Goal: Task Accomplishment & Management: Schedule a visit

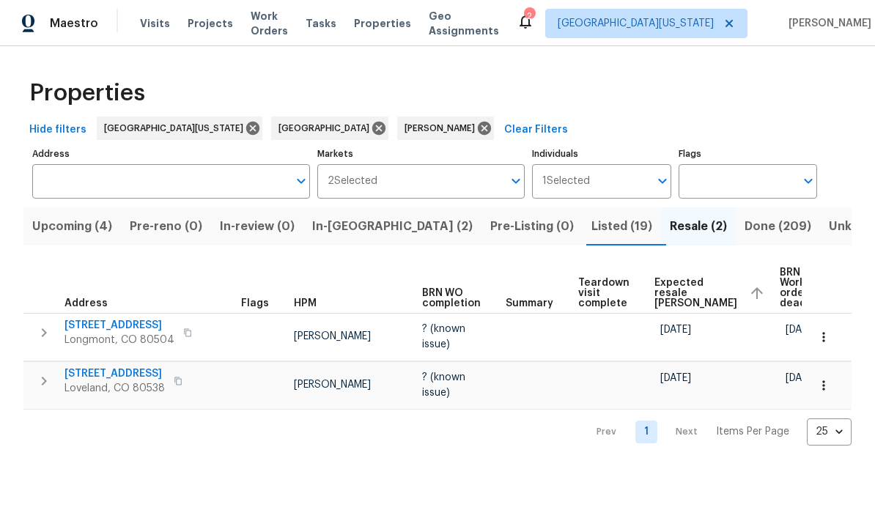
click at [360, 229] on span "In-reno (2)" at bounding box center [392, 226] width 160 height 21
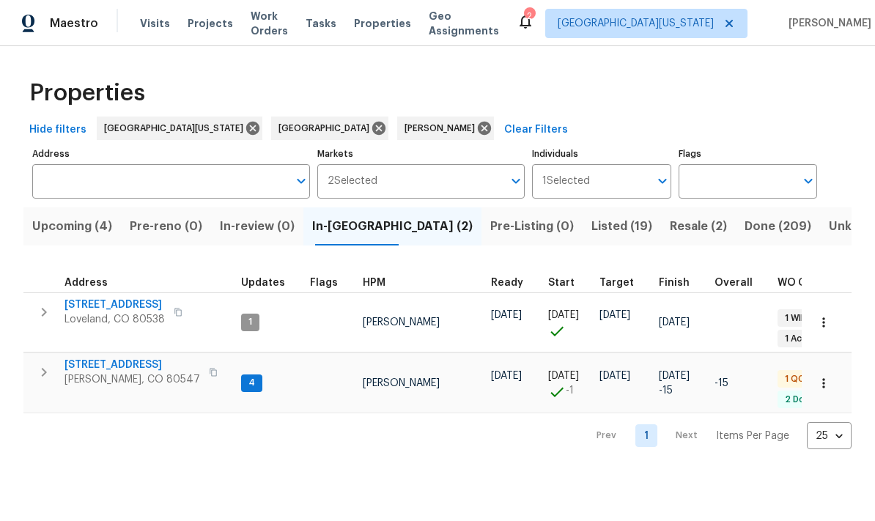
click at [119, 357] on span "[STREET_ADDRESS]" at bounding box center [132, 364] width 136 height 15
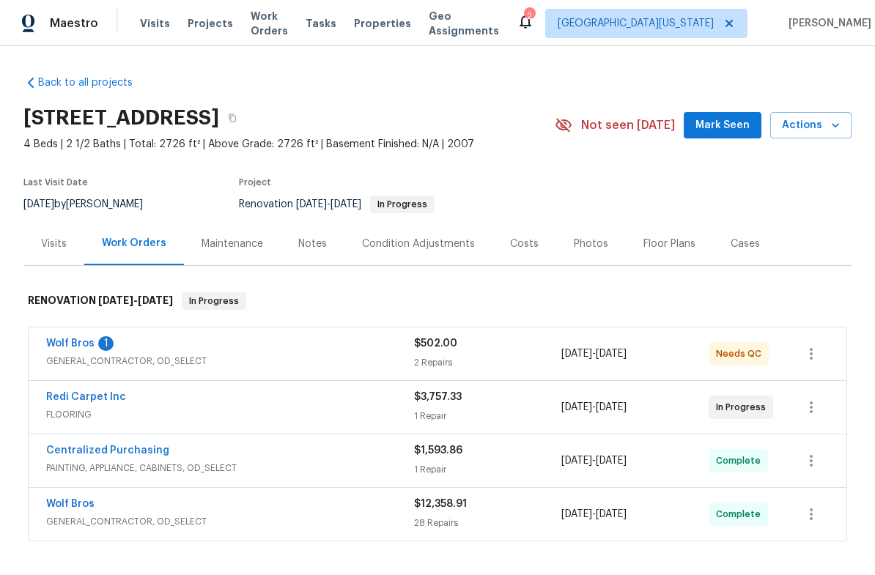
click at [538, 244] on div "Costs" at bounding box center [524, 243] width 64 height 43
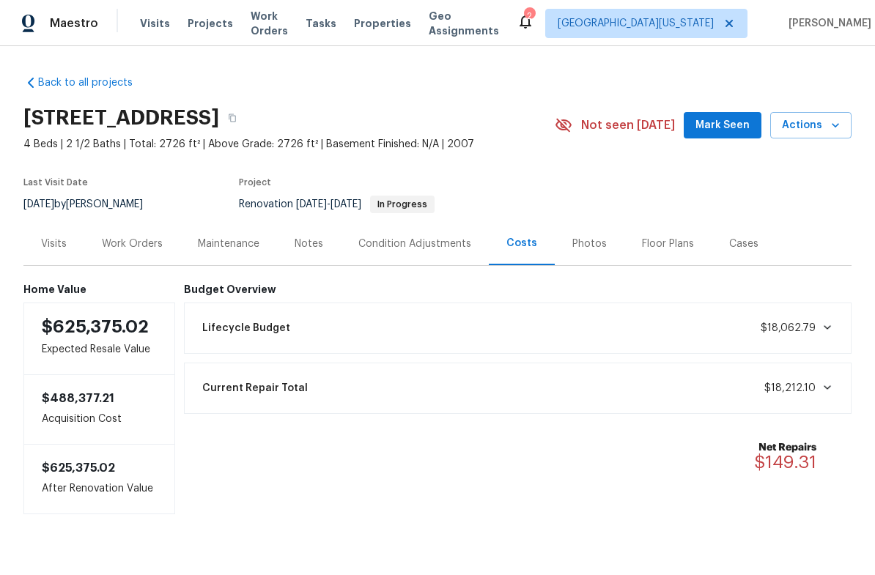
click at [144, 254] on div "Work Orders" at bounding box center [132, 243] width 96 height 43
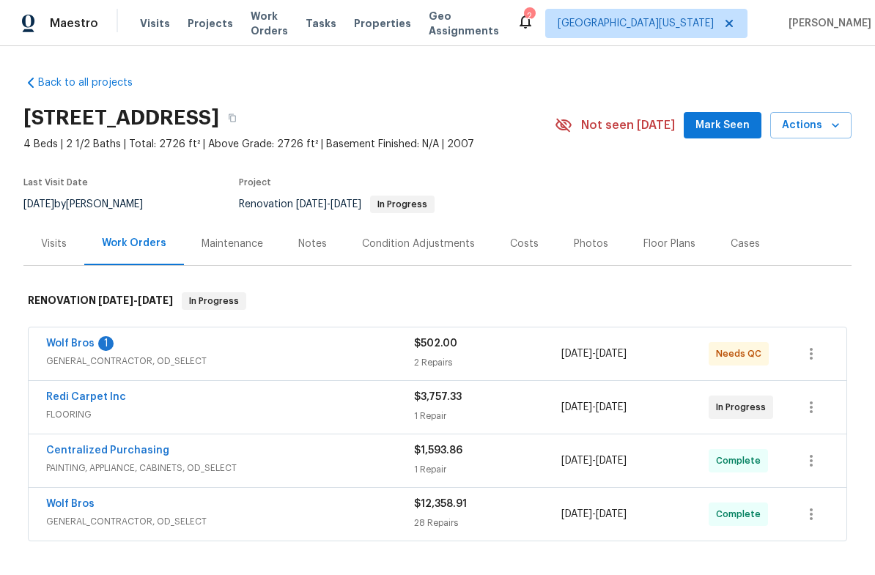
click at [81, 357] on span "GENERAL_CONTRACTOR, OD_SELECT" at bounding box center [230, 361] width 368 height 15
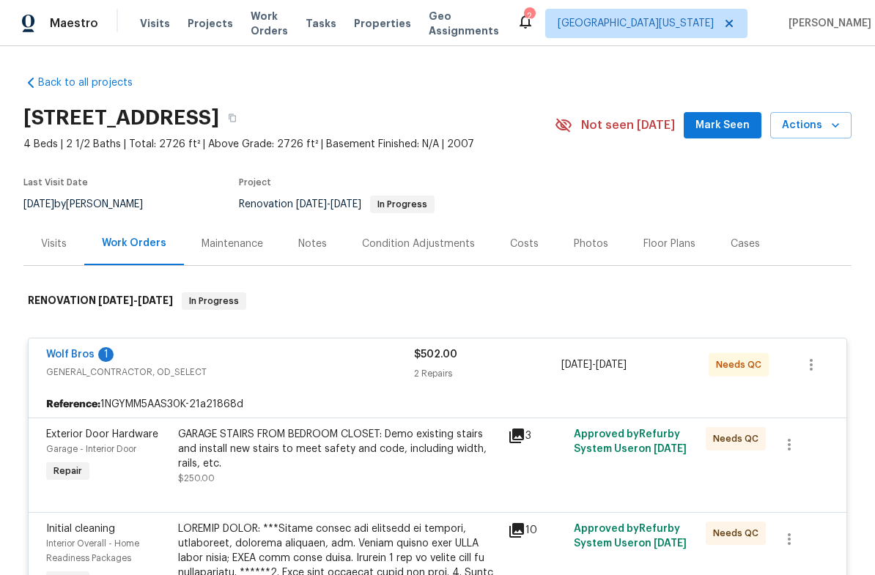
click at [84, 355] on link "Wolf Bros" at bounding box center [70, 354] width 48 height 10
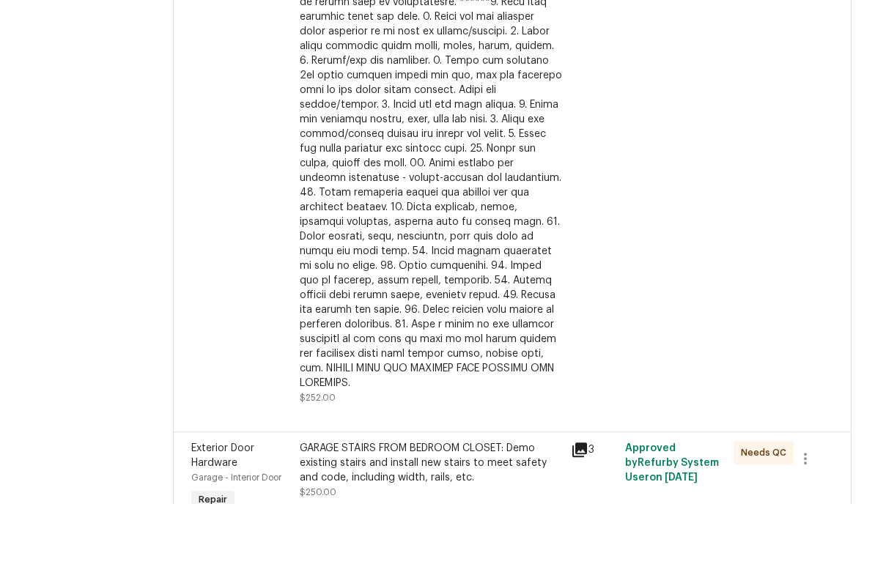
scroll to position [36, 0]
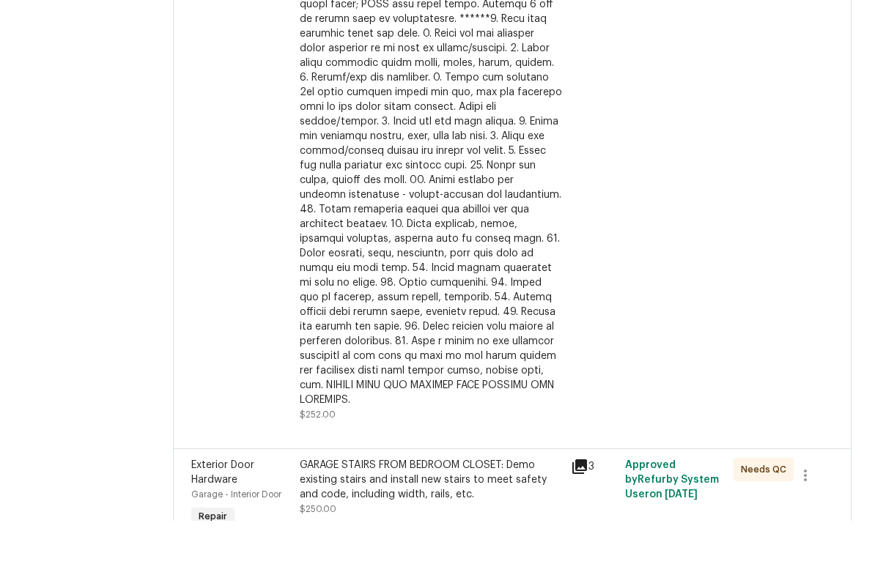
click at [300, 512] on div "GARAGE STAIRS FROM BEDROOM CLOSET: Demo existing stairs and install new stairs …" at bounding box center [431, 534] width 262 height 44
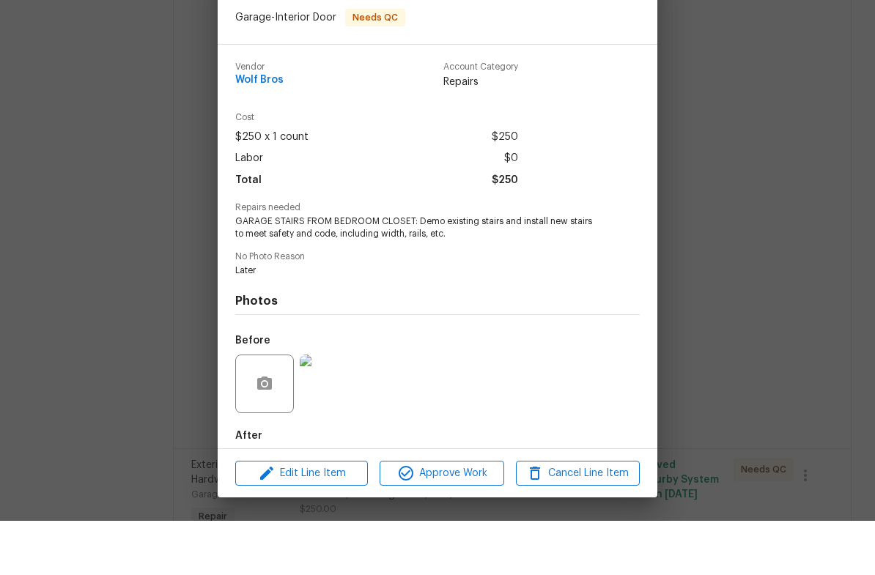
click at [796, 222] on div "Exterior Door Hardware Garage - Interior Door Needs QC Vendor Wolf Bros Account…" at bounding box center [437, 287] width 875 height 575
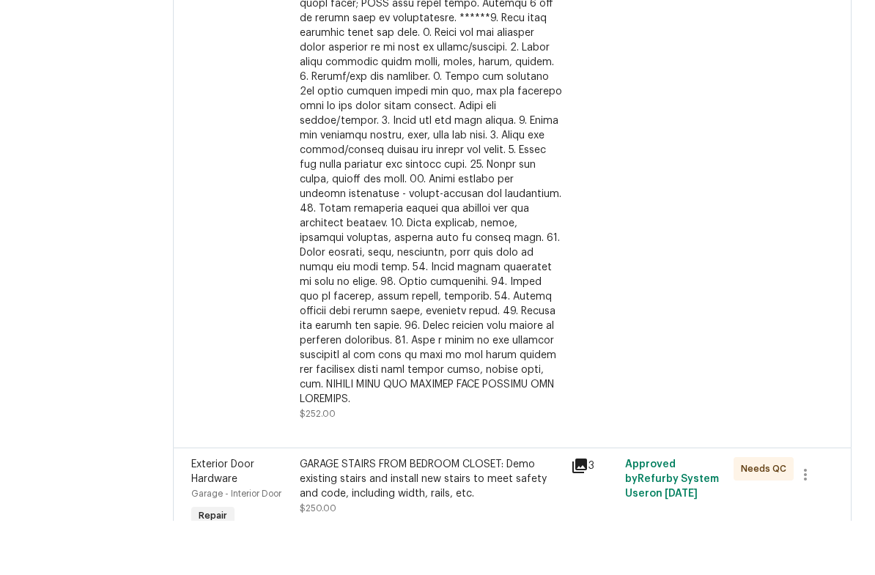
scroll to position [694, 0]
click at [300, 512] on div "GARAGE STAIRS FROM BEDROOM CLOSET: Demo existing stairs and install new stairs …" at bounding box center [431, 534] width 262 height 44
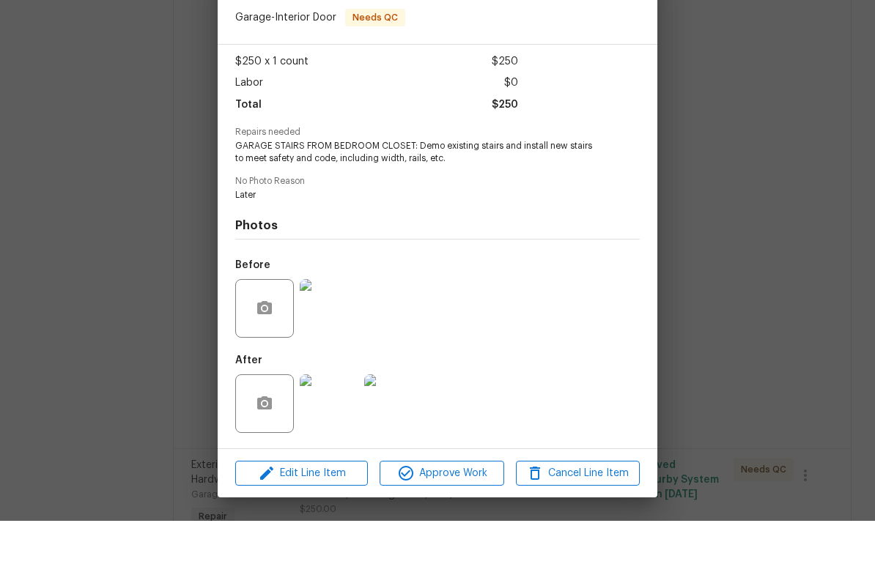
scroll to position [79, 0]
click at [311, 333] on img at bounding box center [329, 362] width 59 height 59
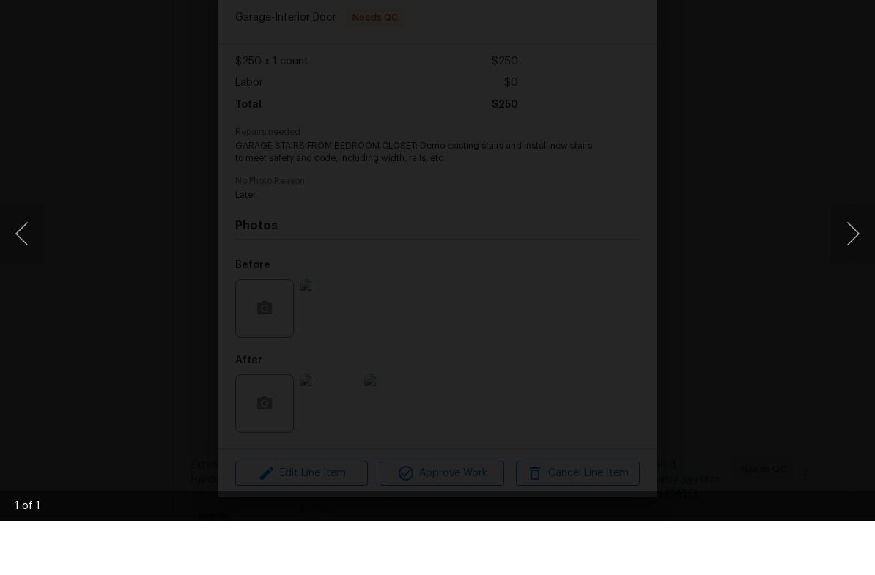
click at [848, 259] on button "Next image" at bounding box center [853, 288] width 44 height 59
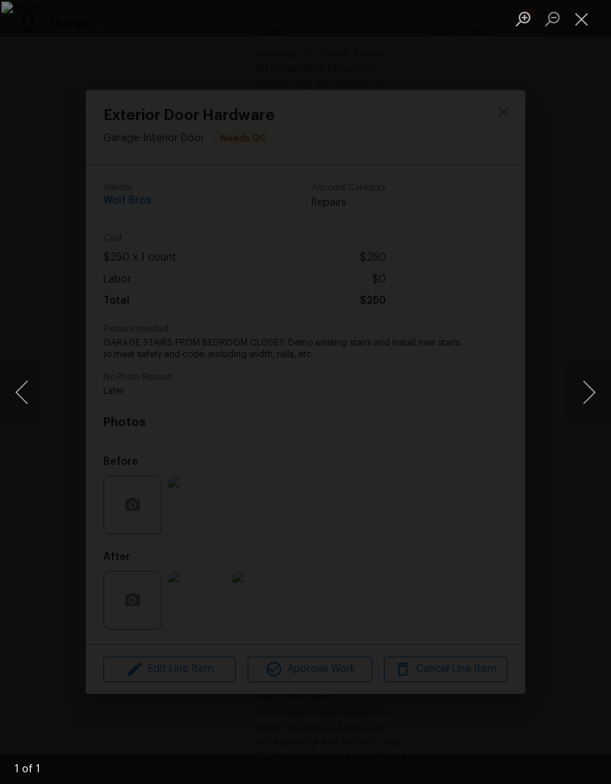
scroll to position [0, 0]
click at [574, 15] on button "Close lightbox" at bounding box center [581, 19] width 29 height 26
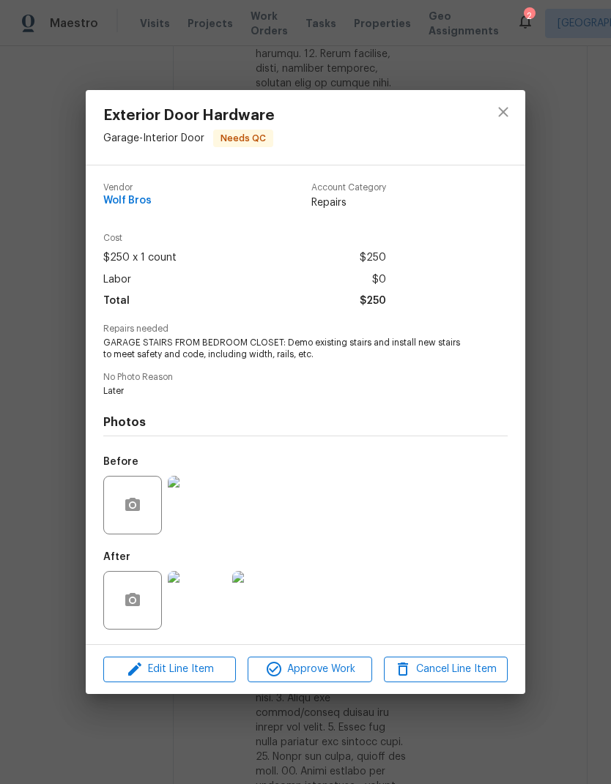
click at [180, 574] on img at bounding box center [197, 600] width 59 height 59
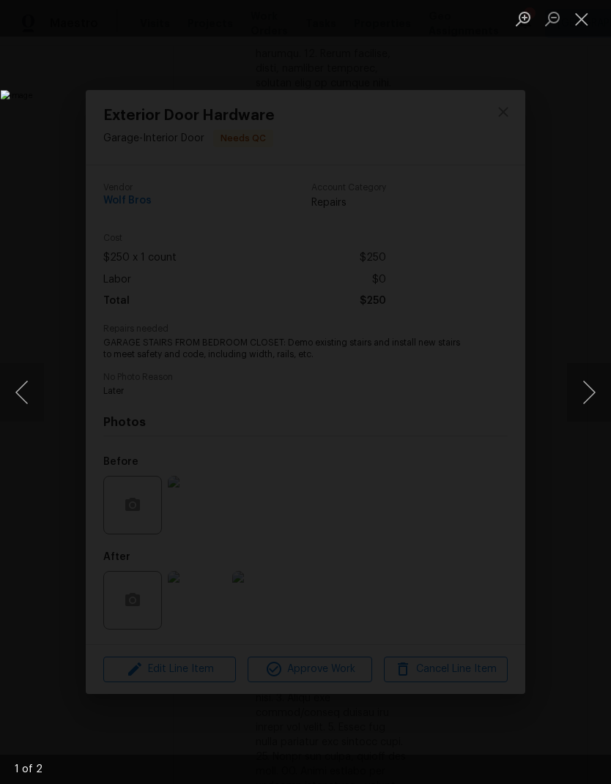
click at [586, 404] on button "Next image" at bounding box center [589, 392] width 44 height 59
click at [587, 19] on button "Close lightbox" at bounding box center [581, 19] width 29 height 26
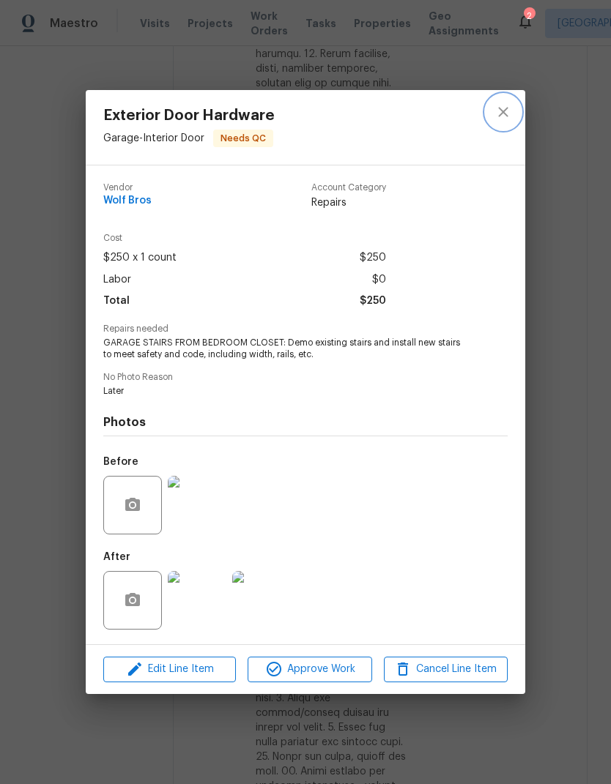
click at [502, 113] on icon "close" at bounding box center [503, 112] width 18 height 18
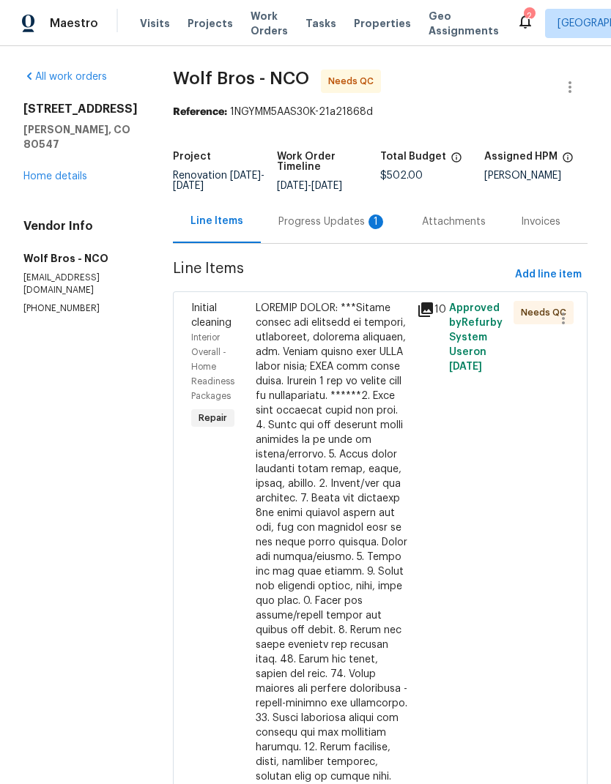
click at [317, 223] on div "Progress Updates 1" at bounding box center [332, 222] width 108 height 15
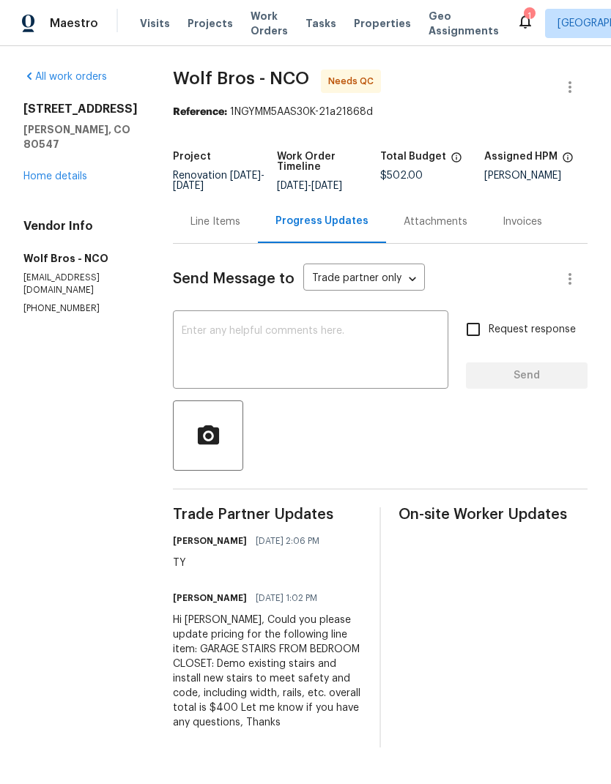
click at [215, 229] on div "Line Items" at bounding box center [215, 222] width 50 height 15
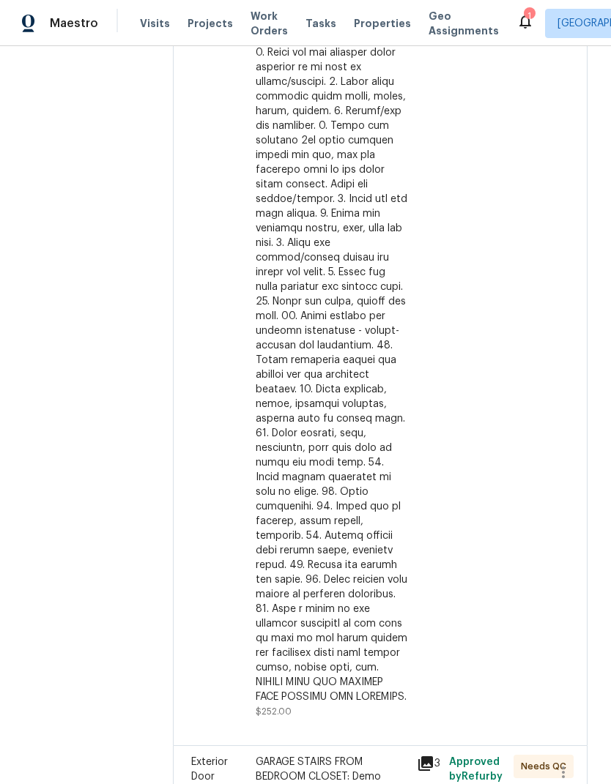
scroll to position [1149, 0]
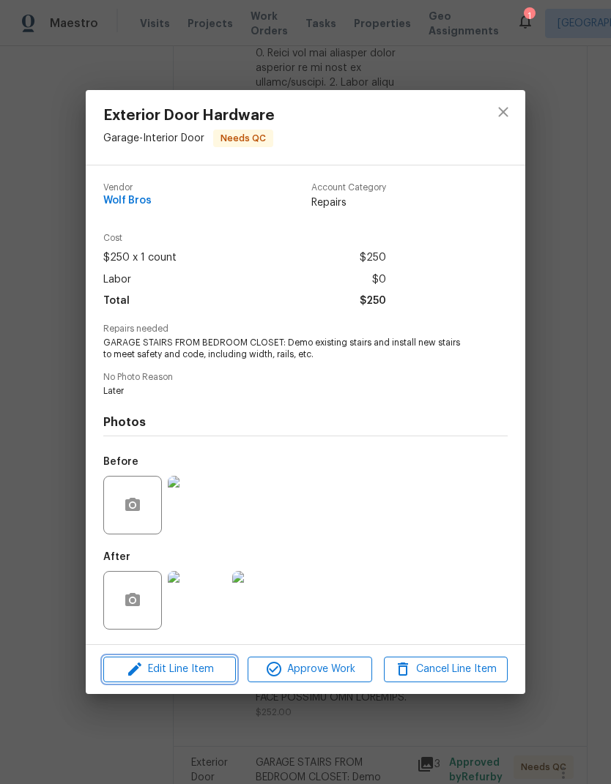
click at [171, 574] on span "Edit Line Item" at bounding box center [170, 670] width 124 height 18
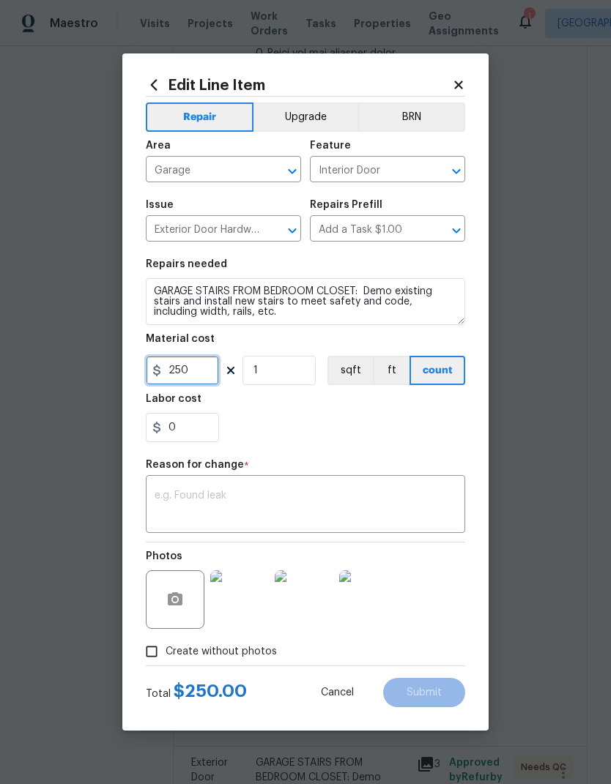
click at [166, 374] on input "250" at bounding box center [182, 370] width 73 height 29
type input "400"
click at [431, 420] on div "0" at bounding box center [305, 427] width 319 height 29
click at [448, 504] on textarea at bounding box center [306, 506] width 302 height 31
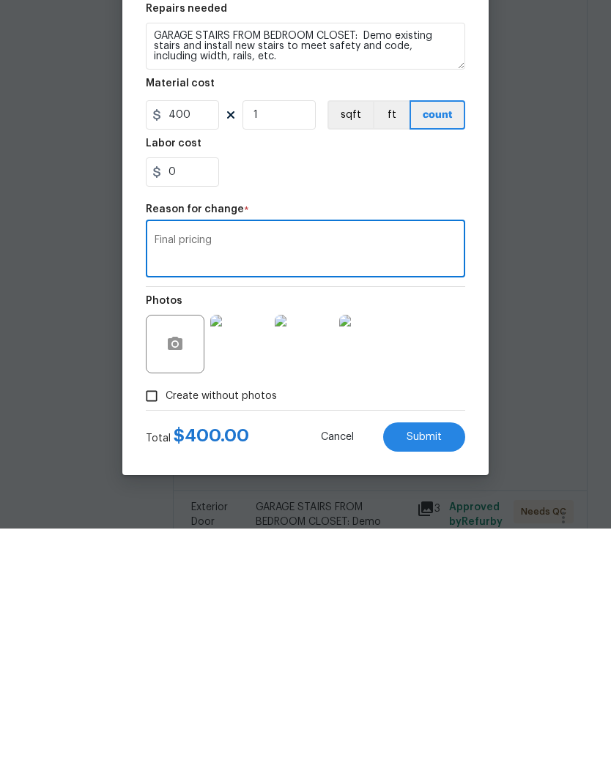
type textarea "Final pricing"
click at [440, 574] on span "Submit" at bounding box center [424, 693] width 35 height 11
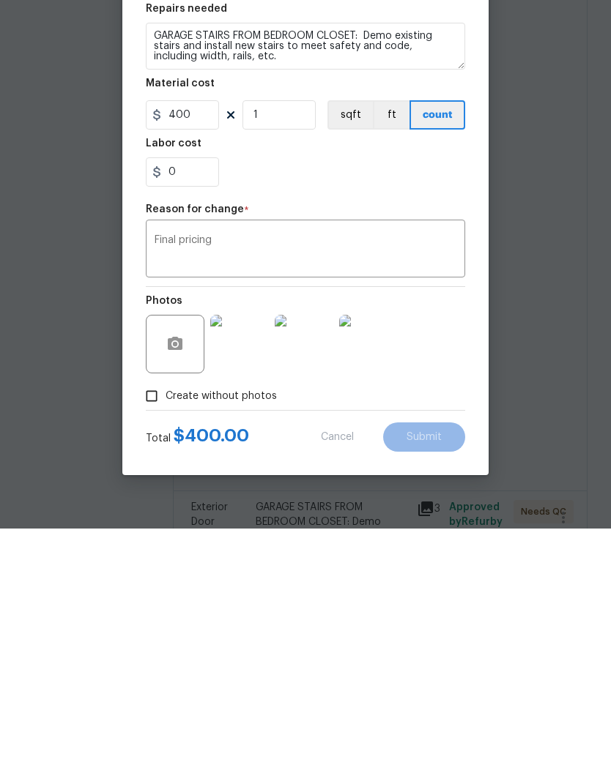
scroll to position [56, 0]
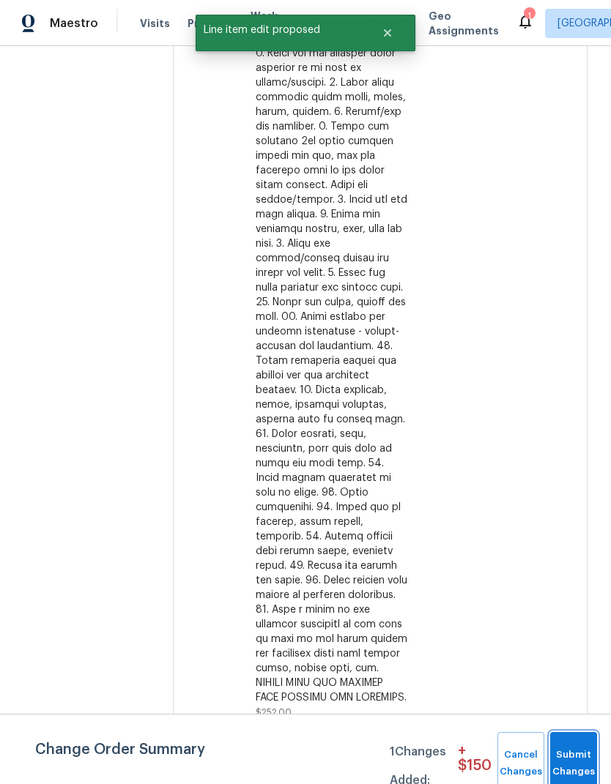
click at [569, 574] on button "Submit Changes" at bounding box center [573, 763] width 47 height 63
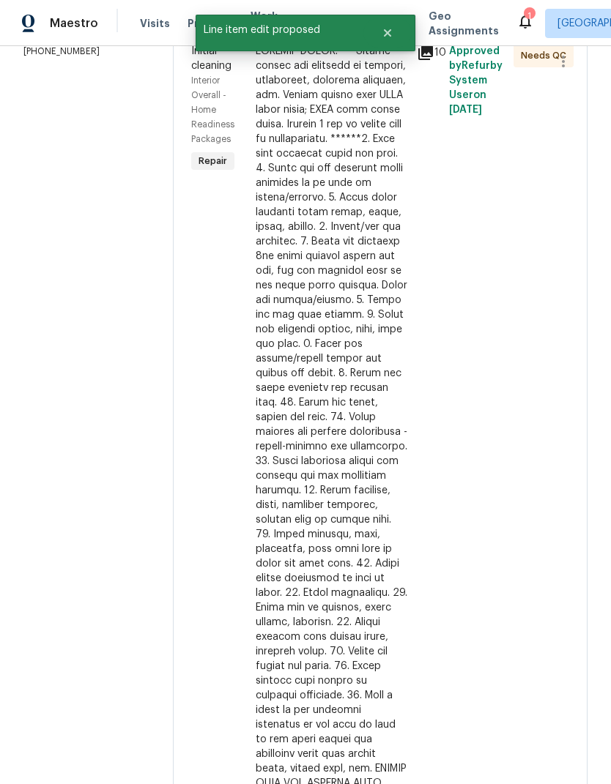
scroll to position [182, 0]
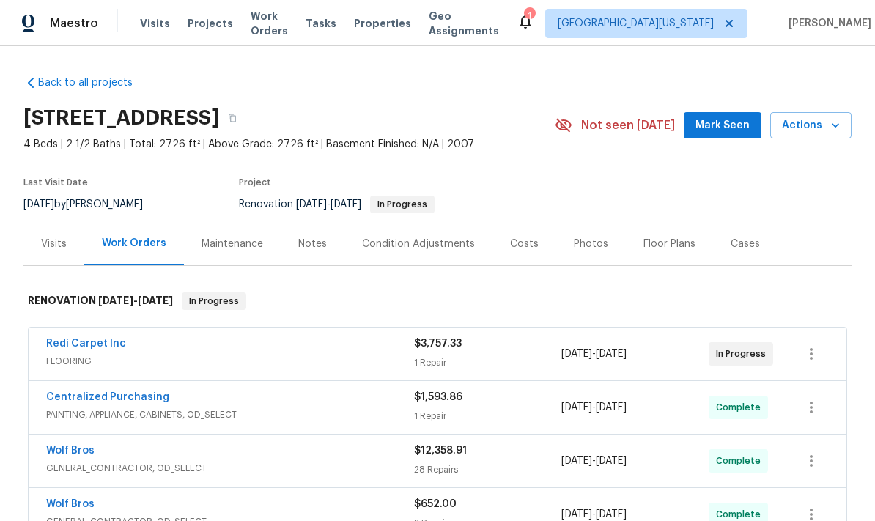
scroll to position [28, 0]
click at [102, 338] on link "Redi Carpet Inc" at bounding box center [86, 343] width 80 height 10
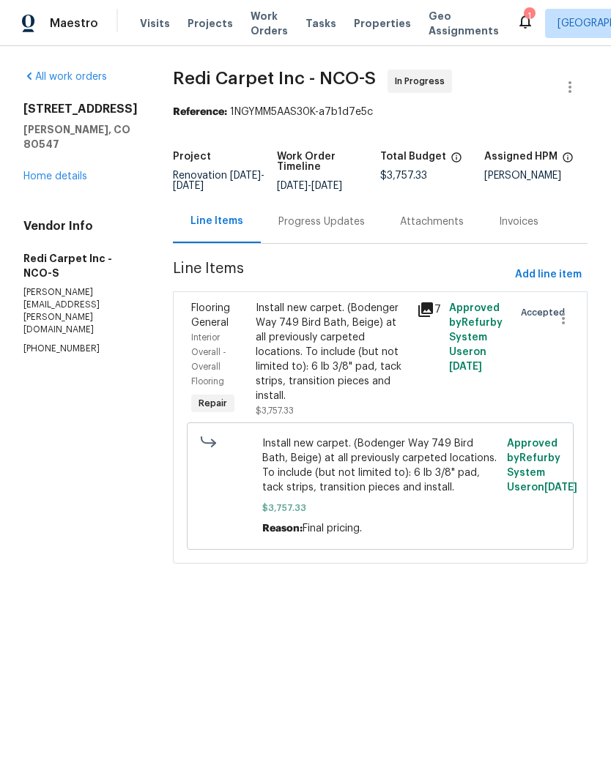
click at [368, 371] on div "Install new carpet. (Bodenger Way 749 Bird Bath, Beige) at all previously carpe…" at bounding box center [332, 352] width 152 height 103
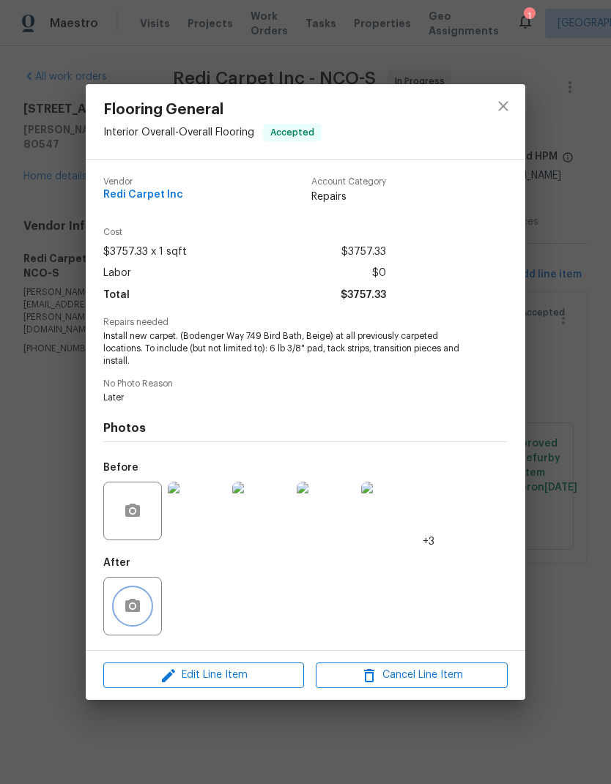
click at [130, 618] on button "button" at bounding box center [132, 606] width 35 height 35
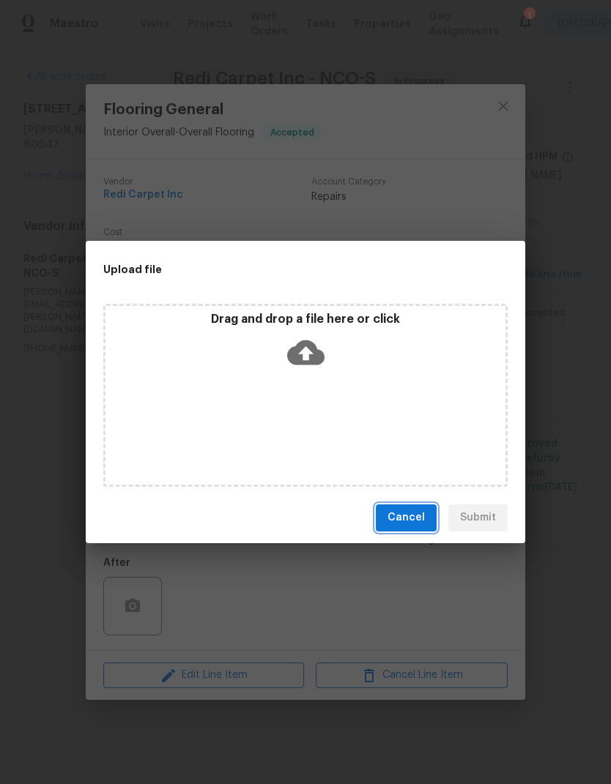
click at [424, 520] on span "Cancel" at bounding box center [405, 518] width 37 height 18
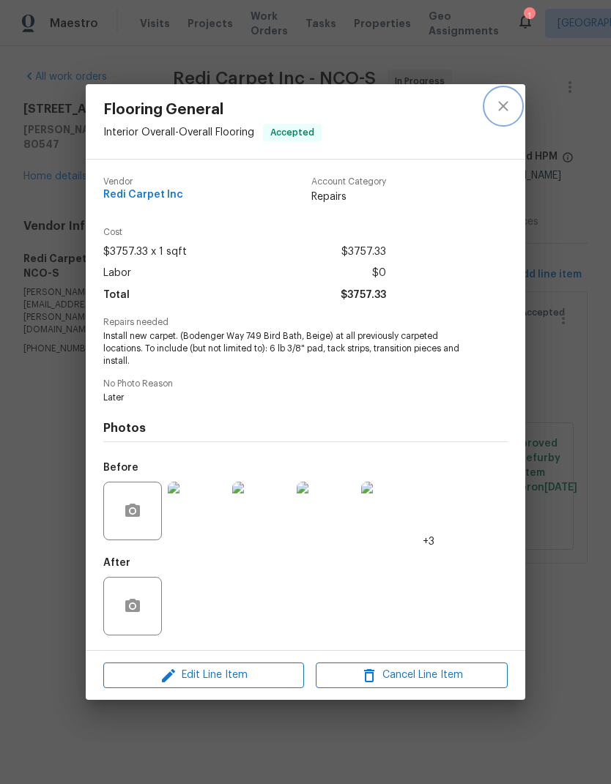
click at [506, 94] on button "close" at bounding box center [503, 106] width 35 height 35
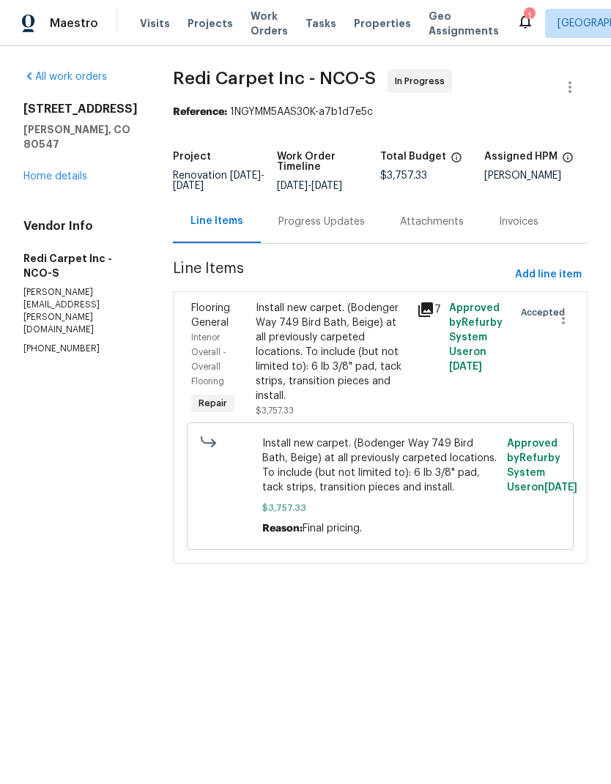
click at [359, 229] on div "Progress Updates" at bounding box center [321, 222] width 86 height 15
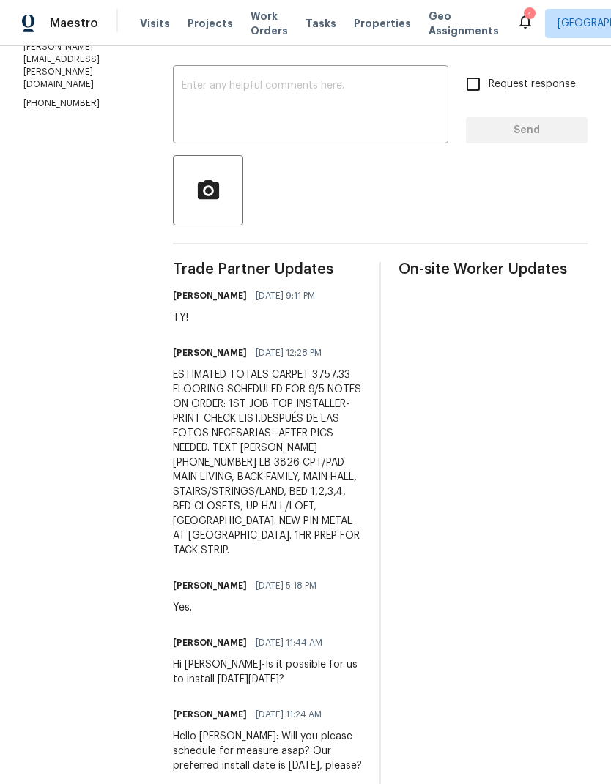
scroll to position [245, 0]
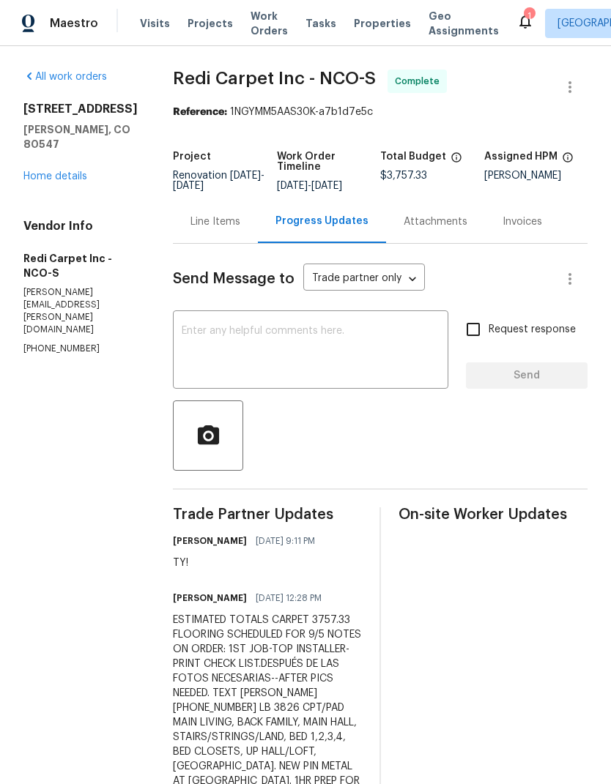
click at [56, 143] on div "5606 Calgary St Timnath, CO 80547 Home details" at bounding box center [80, 143] width 114 height 82
click at [43, 147] on div "5606 Calgary St Timnath, CO 80547 Home details" at bounding box center [80, 143] width 114 height 82
click at [56, 171] on link "Home details" at bounding box center [55, 176] width 64 height 10
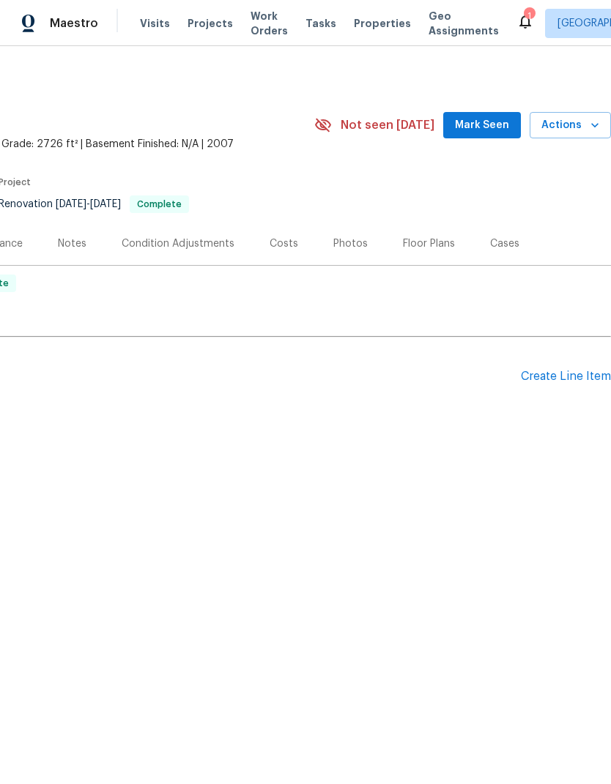
scroll to position [0, 217]
click at [440, 239] on div "Floor Plans" at bounding box center [429, 244] width 52 height 15
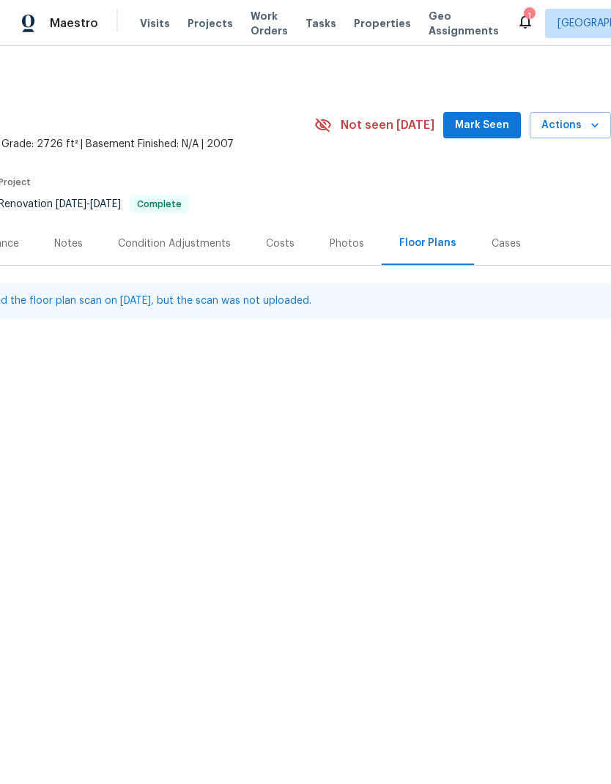
scroll to position [0, 217]
click at [579, 136] on button "Actions" at bounding box center [570, 125] width 81 height 27
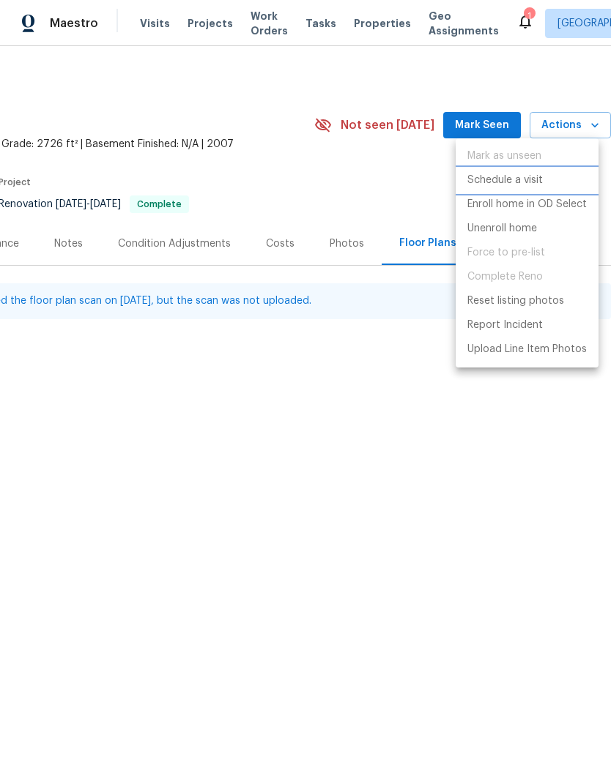
click at [562, 180] on li "Schedule a visit" at bounding box center [527, 180] width 143 height 24
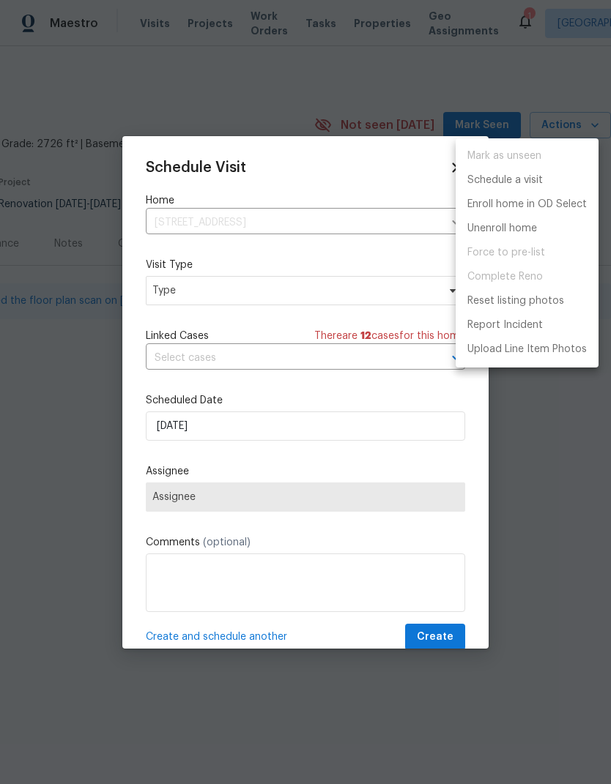
click at [177, 283] on div at bounding box center [305, 392] width 611 height 784
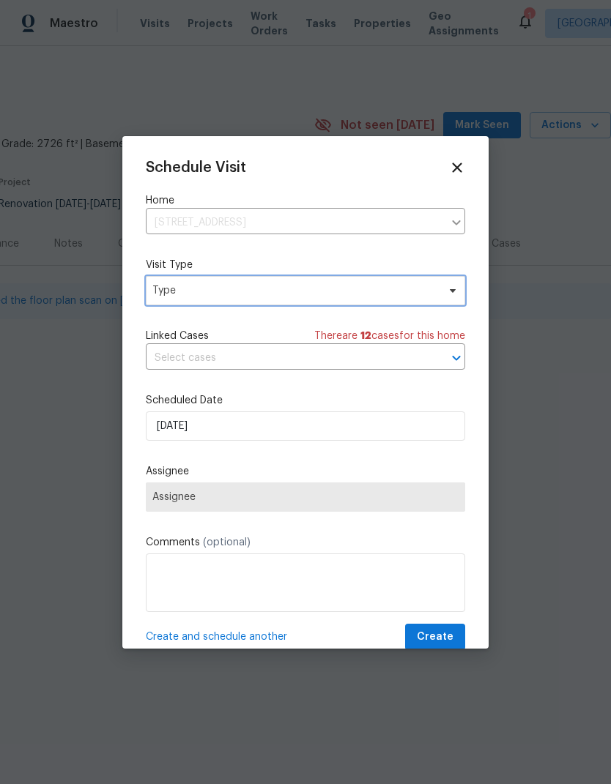
click at [178, 292] on span "Type" at bounding box center [294, 290] width 285 height 15
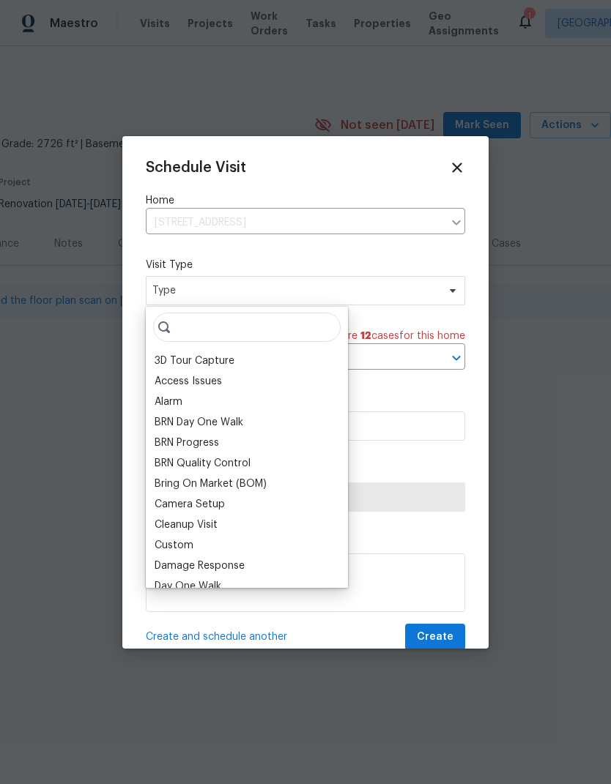
scroll to position [0, 0]
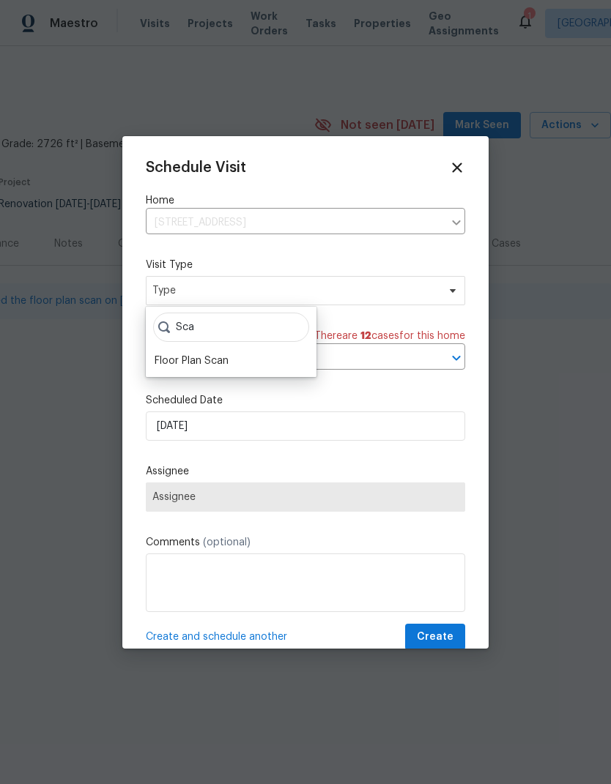
type input "Sca"
click at [167, 362] on div "Floor Plan Scan" at bounding box center [192, 361] width 74 height 15
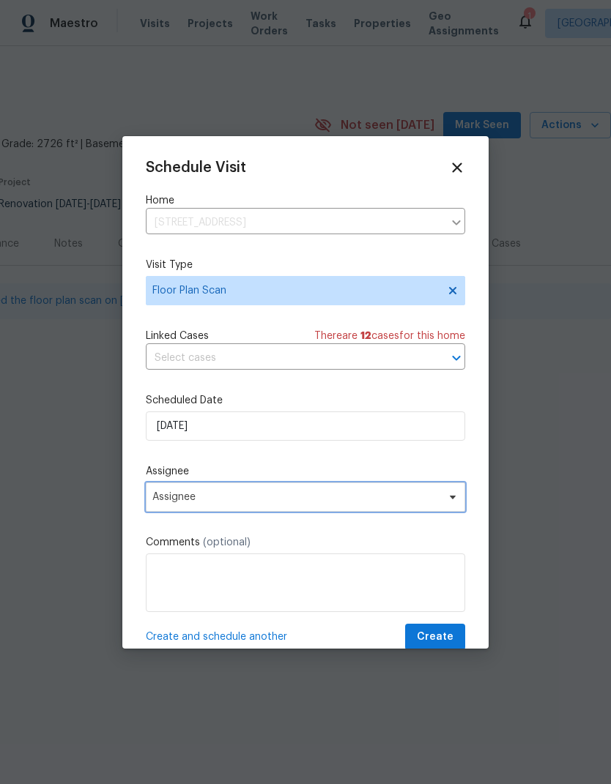
click at [176, 502] on span "Assignee" at bounding box center [295, 497] width 287 height 12
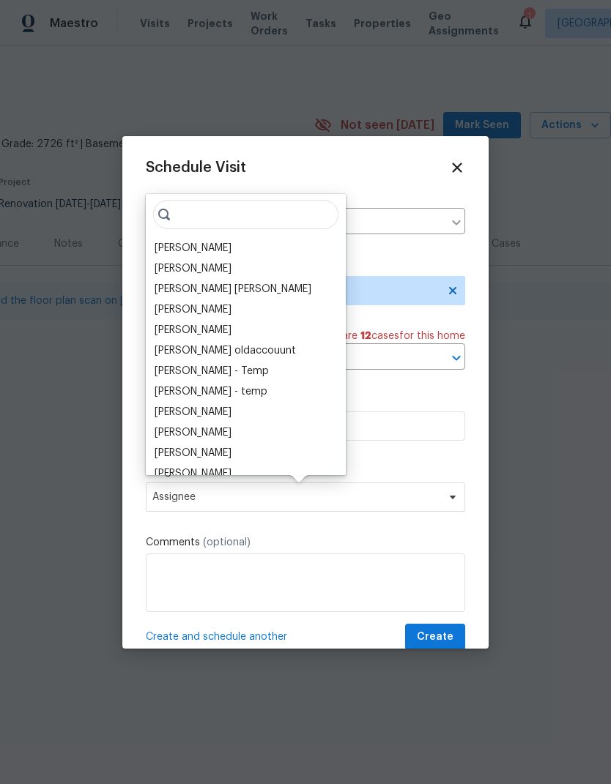
click at [161, 252] on div "[PERSON_NAME]" at bounding box center [193, 248] width 77 height 15
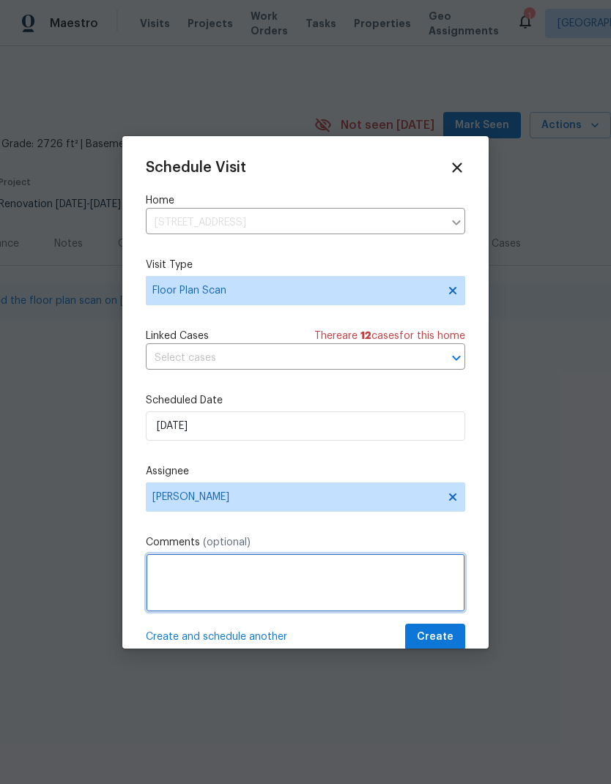
click at [168, 563] on textarea at bounding box center [305, 583] width 319 height 59
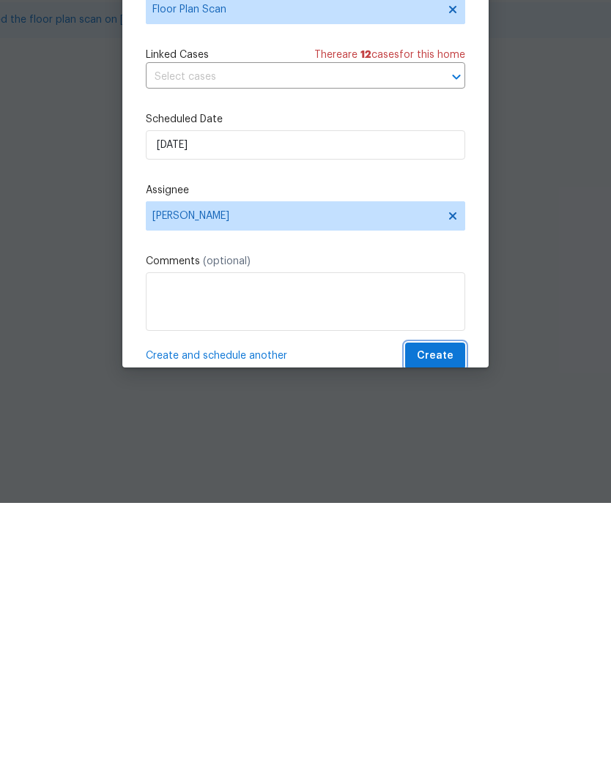
click at [454, 624] on button "Create" at bounding box center [435, 637] width 60 height 27
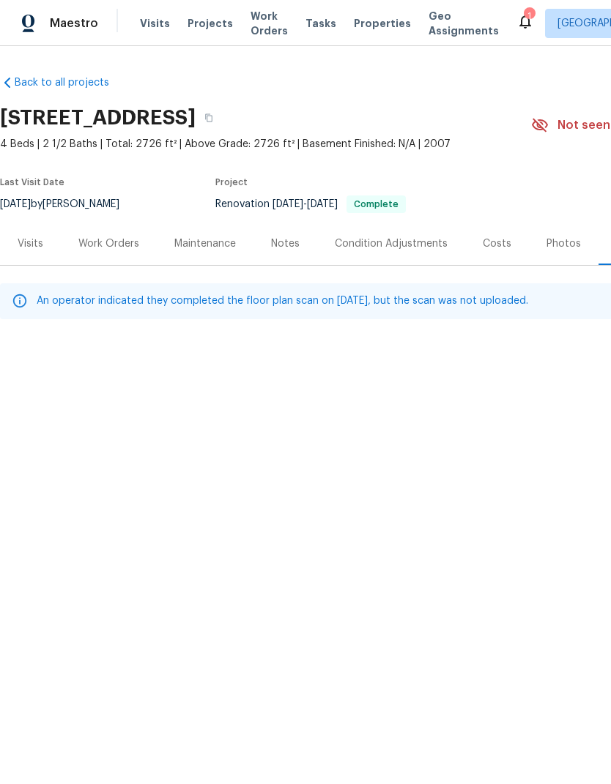
click at [106, 249] on div "Work Orders" at bounding box center [108, 244] width 61 height 15
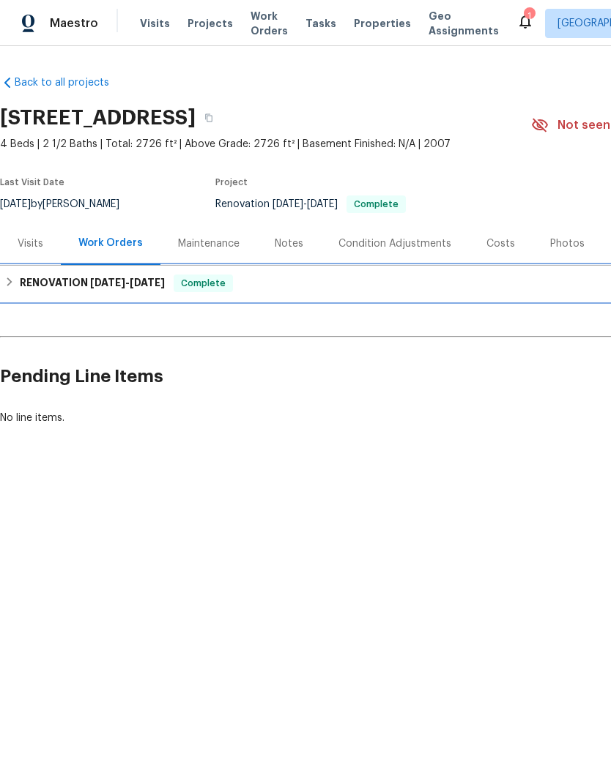
click at [25, 278] on h6 "RENOVATION 8/26/25 - 9/23/25" at bounding box center [92, 284] width 145 height 18
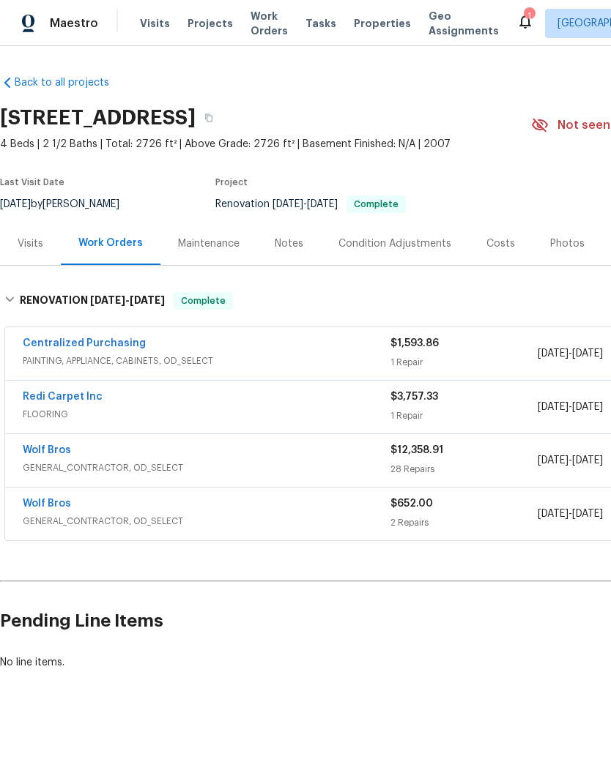
click at [42, 453] on link "Wolf Bros" at bounding box center [47, 450] width 48 height 10
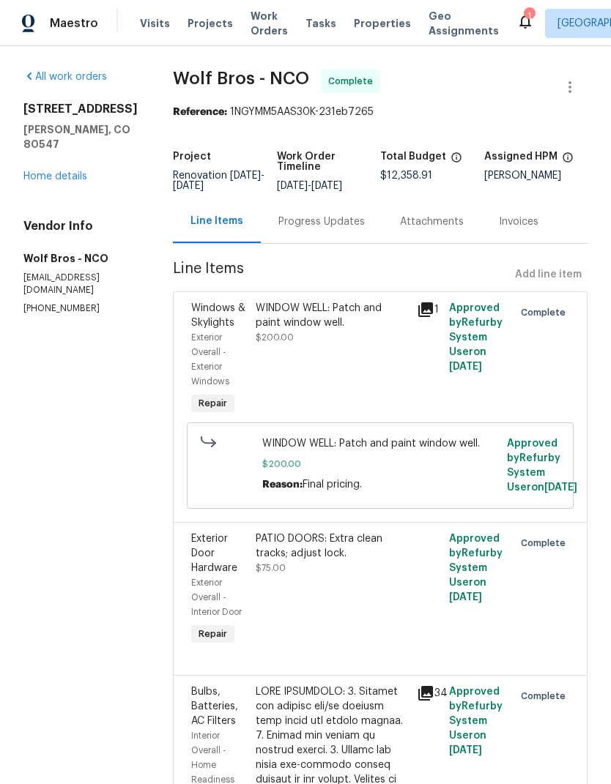
click at [54, 171] on link "Home details" at bounding box center [55, 176] width 64 height 10
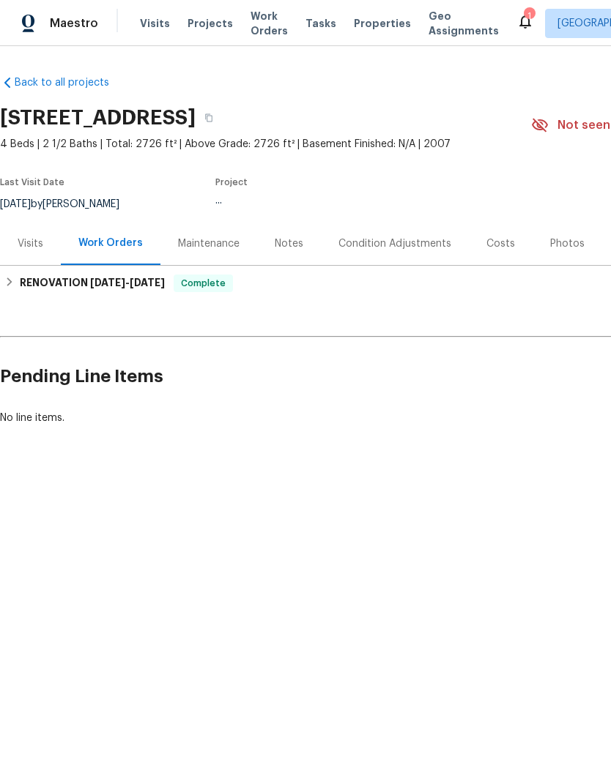
click at [502, 241] on div "Costs" at bounding box center [500, 244] width 29 height 15
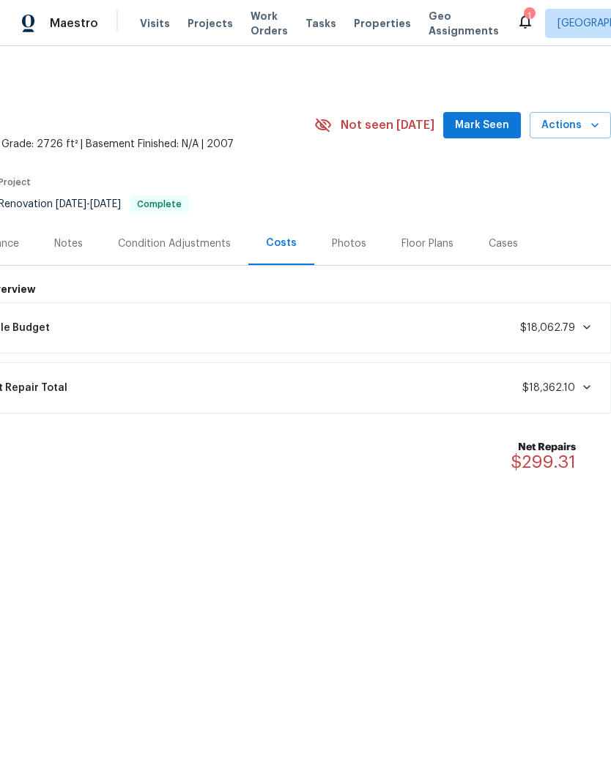
scroll to position [0, 217]
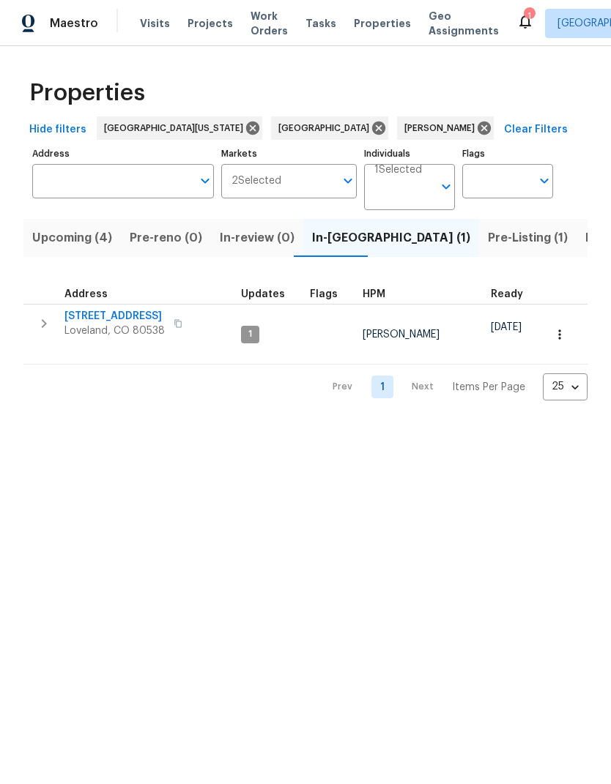
click at [585, 234] on span "Listed (19)" at bounding box center [615, 238] width 61 height 21
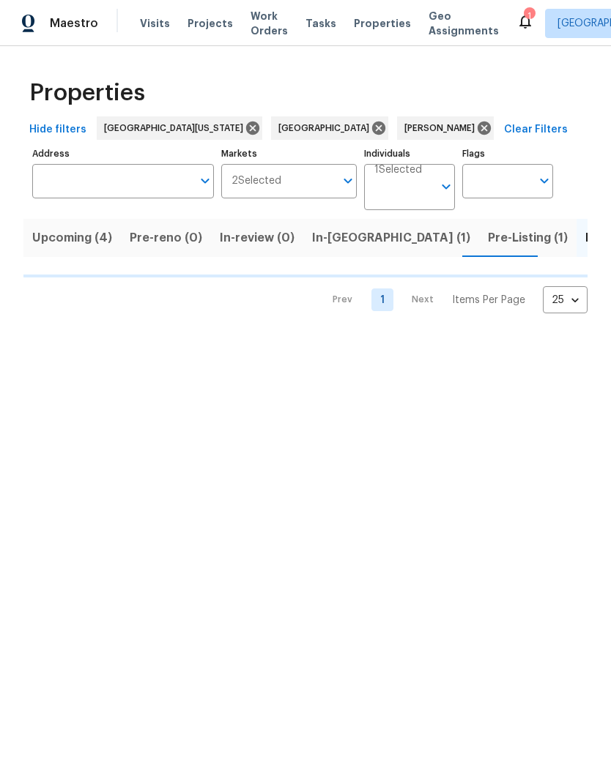
click at [488, 240] on span "Pre-Listing (1)" at bounding box center [528, 238] width 80 height 21
click at [488, 242] on span "Pre-Listing (1)" at bounding box center [528, 238] width 80 height 21
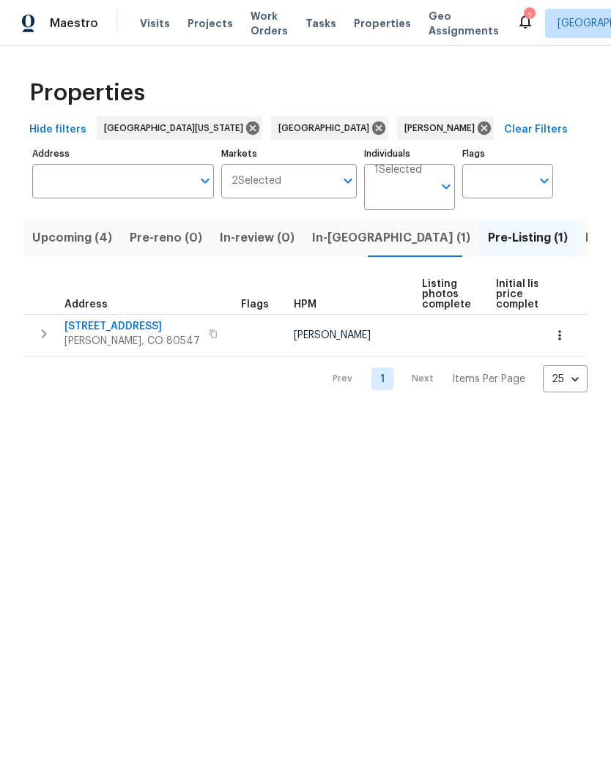
click at [94, 324] on span "[STREET_ADDRESS]" at bounding box center [132, 326] width 136 height 15
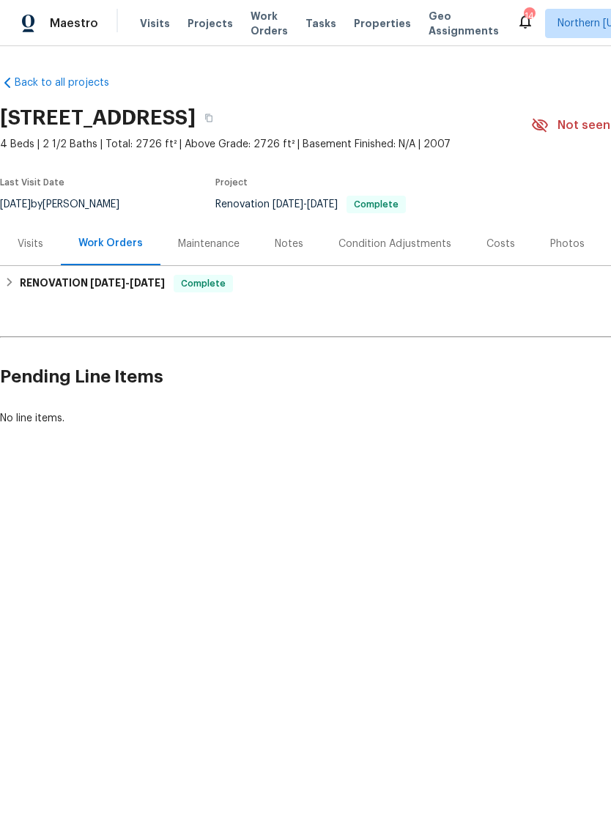
click at [29, 237] on div "Visits" at bounding box center [31, 244] width 26 height 15
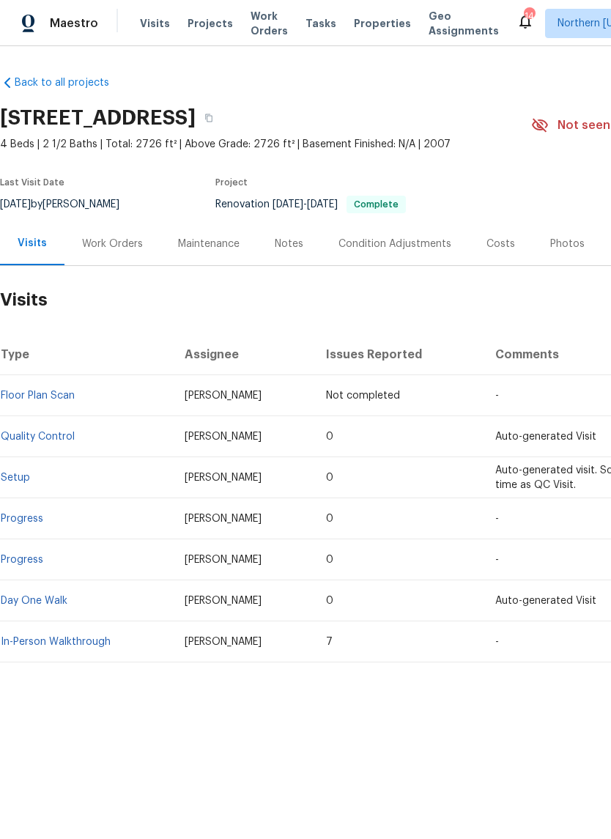
click at [39, 390] on link "Floor Plan Scan" at bounding box center [38, 395] width 74 height 10
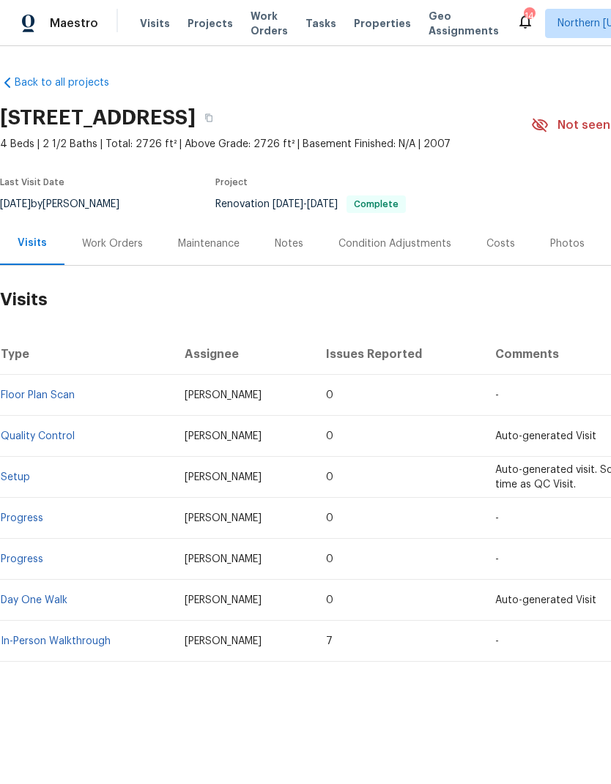
click at [150, 29] on span "Visits" at bounding box center [155, 23] width 30 height 15
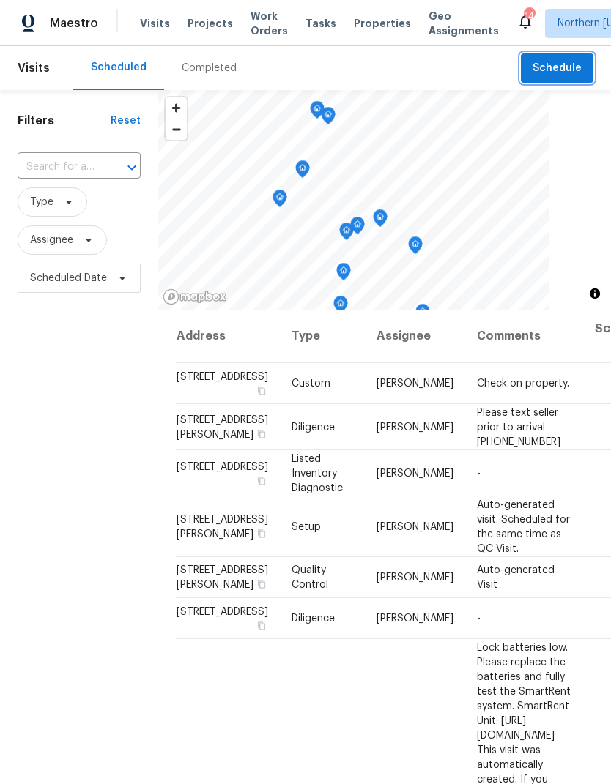
click at [556, 72] on span "Schedule" at bounding box center [557, 68] width 49 height 18
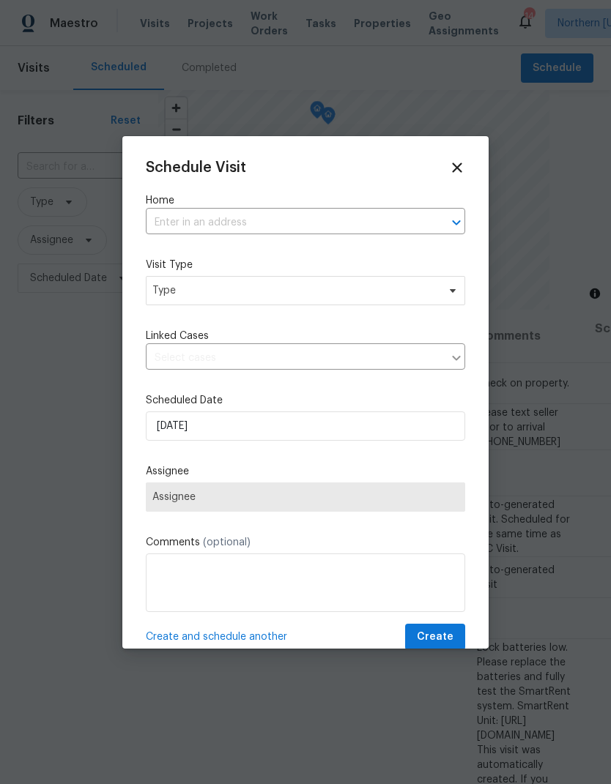
click at [178, 220] on input "text" at bounding box center [285, 223] width 278 height 23
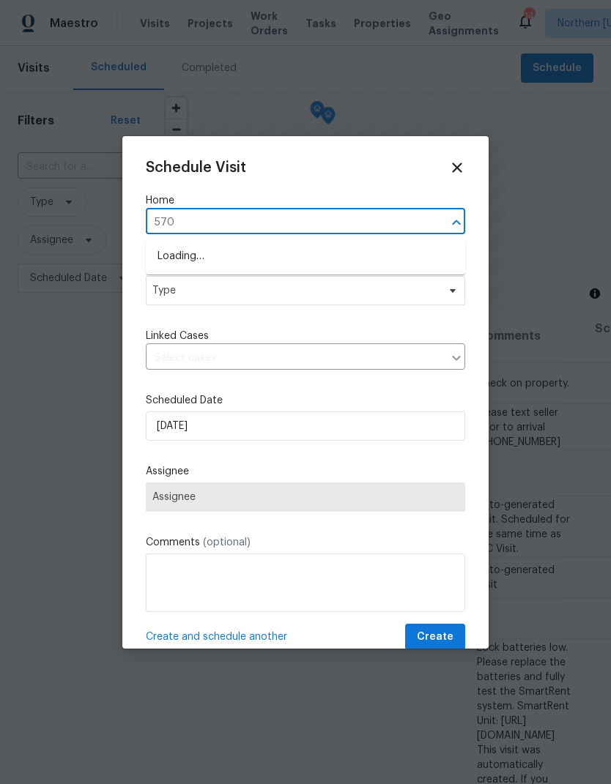
type input "5701"
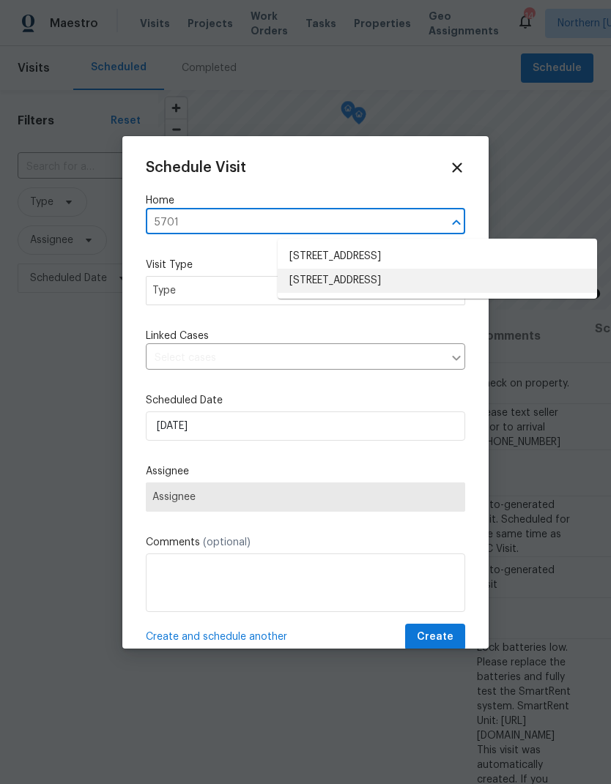
click at [281, 287] on li "5701 W 5th St, Greeley, CO 80634" at bounding box center [437, 281] width 319 height 24
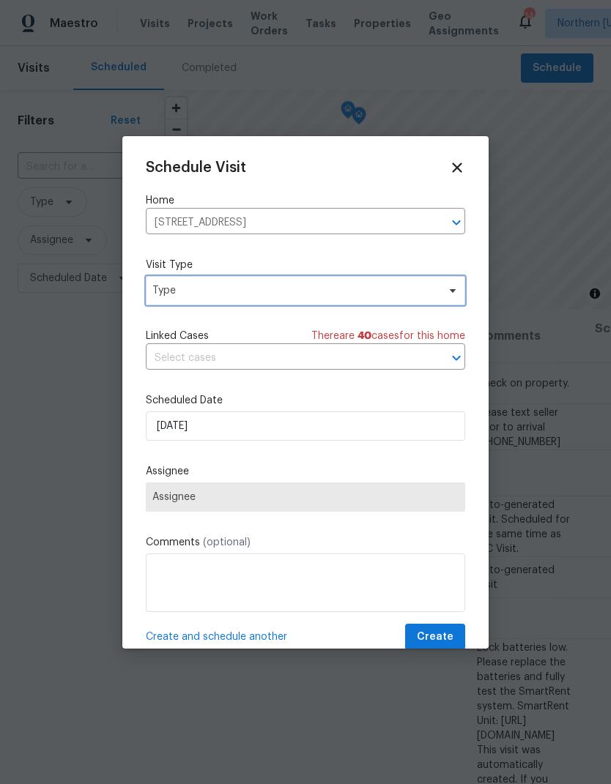
click at [161, 298] on span "Type" at bounding box center [294, 290] width 285 height 15
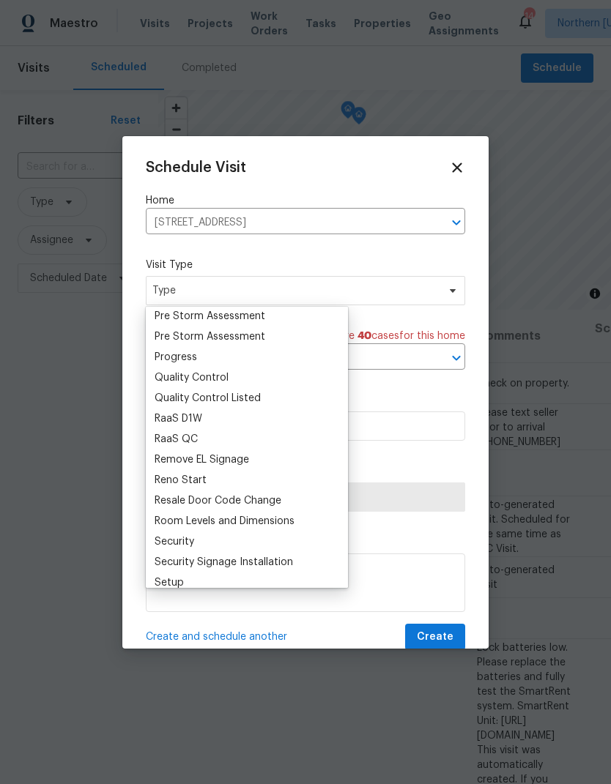
scroll to position [948, 0]
click at [156, 356] on div "Progress" at bounding box center [176, 356] width 42 height 15
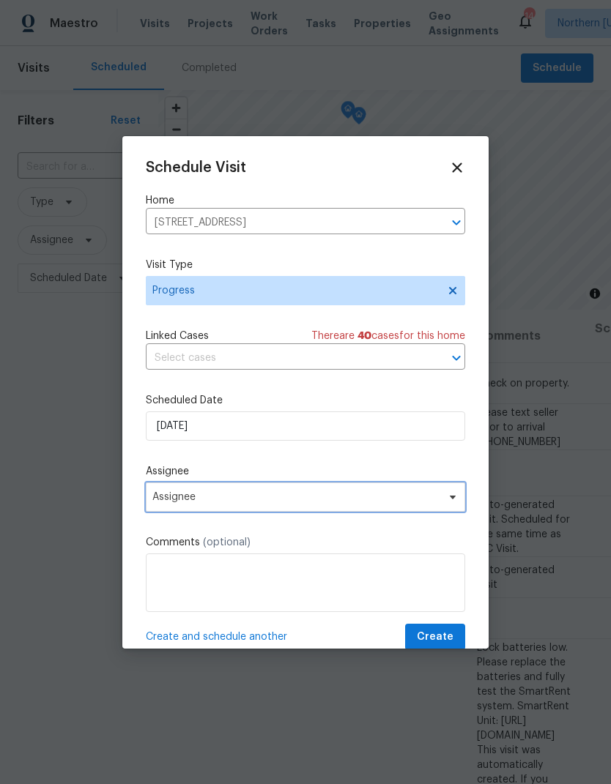
click at [188, 497] on span "Assignee" at bounding box center [295, 497] width 287 height 12
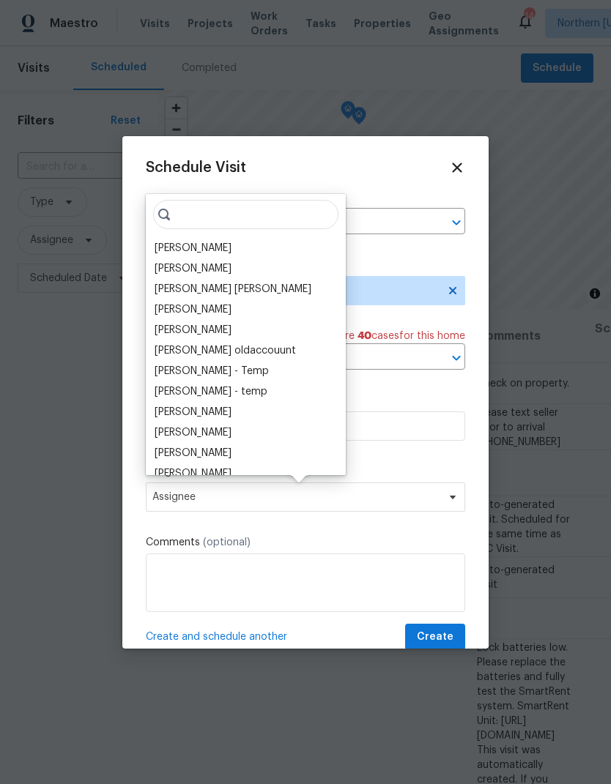
click at [169, 248] on div "[PERSON_NAME]" at bounding box center [193, 248] width 77 height 15
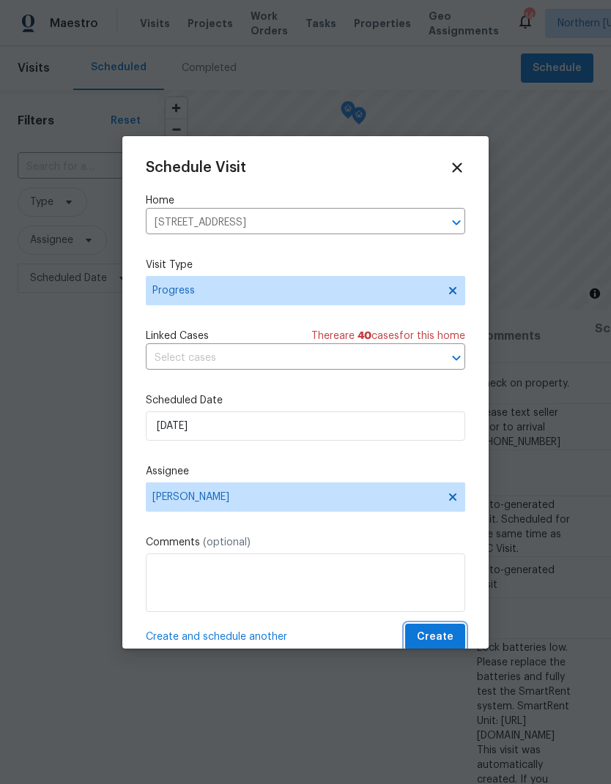
click at [429, 647] on span "Create" at bounding box center [435, 637] width 37 height 18
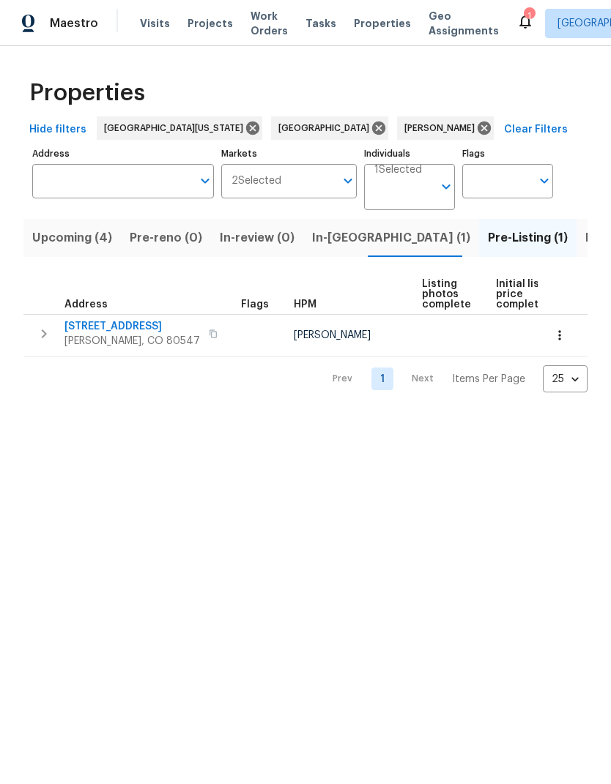
click at [340, 240] on span "In-[GEOGRAPHIC_DATA] (1)" at bounding box center [391, 238] width 158 height 21
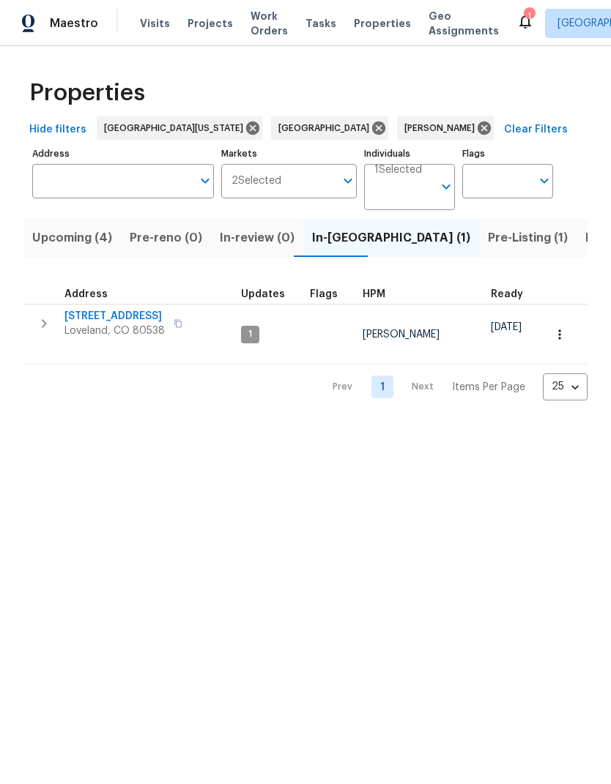
click at [576, 250] on button "Listed (19)" at bounding box center [615, 238] width 78 height 38
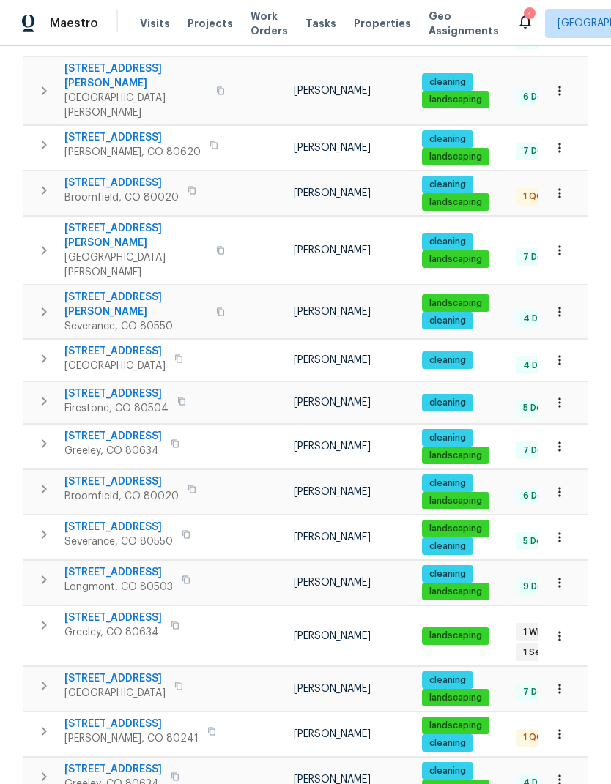
scroll to position [390, 0]
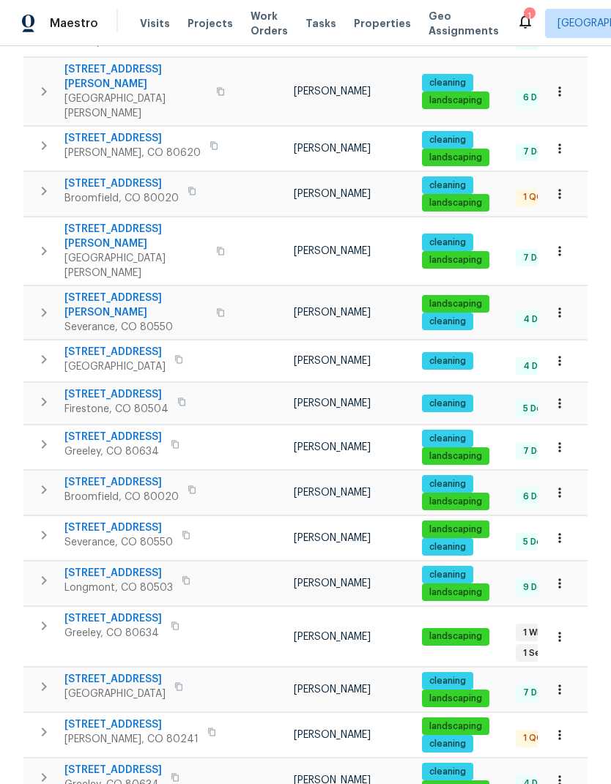
click at [102, 732] on span "[PERSON_NAME], CO 80241" at bounding box center [131, 739] width 134 height 15
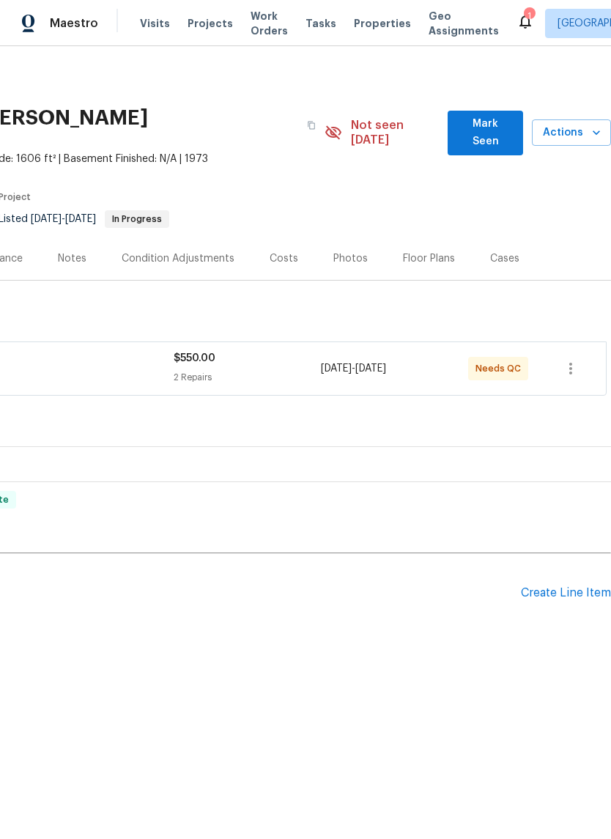
scroll to position [0, 217]
click at [581, 129] on span "Actions" at bounding box center [571, 133] width 56 height 18
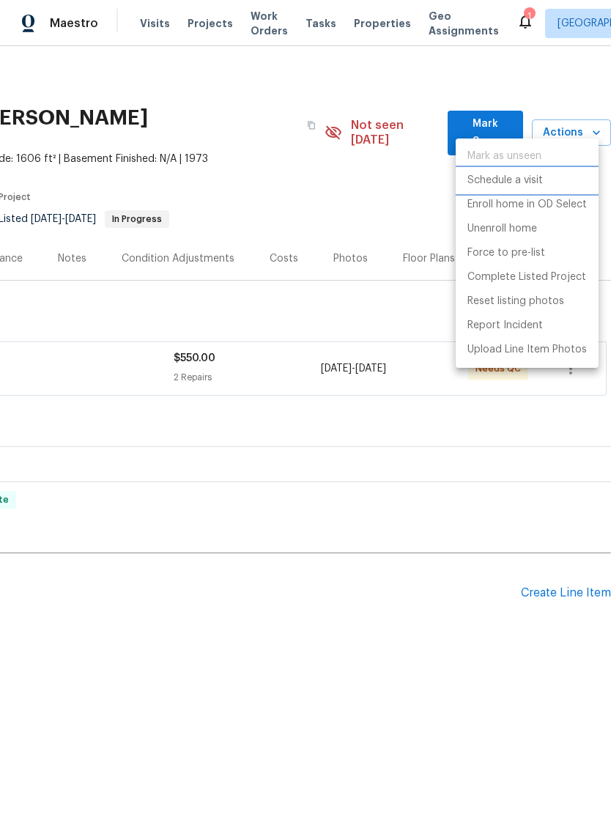
click at [575, 177] on li "Schedule a visit" at bounding box center [527, 180] width 143 height 24
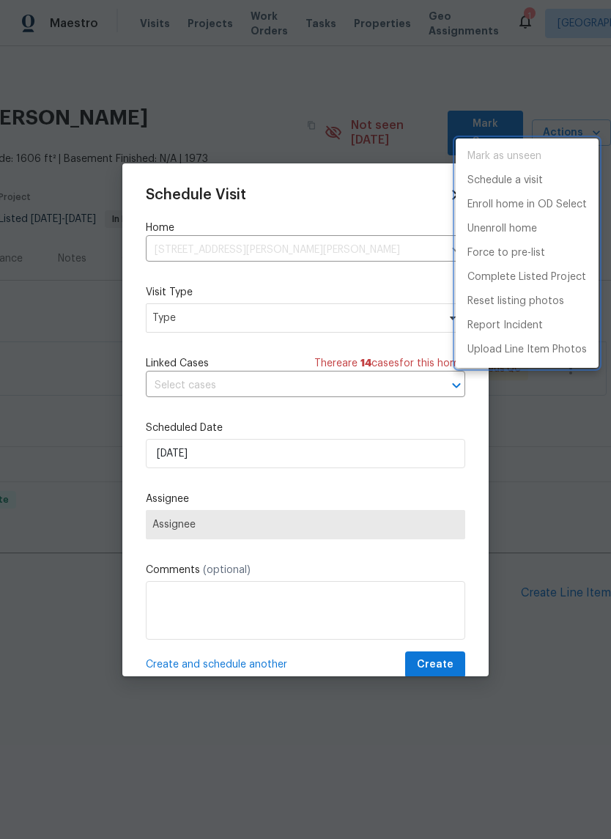
click at [565, 431] on div at bounding box center [305, 419] width 611 height 839
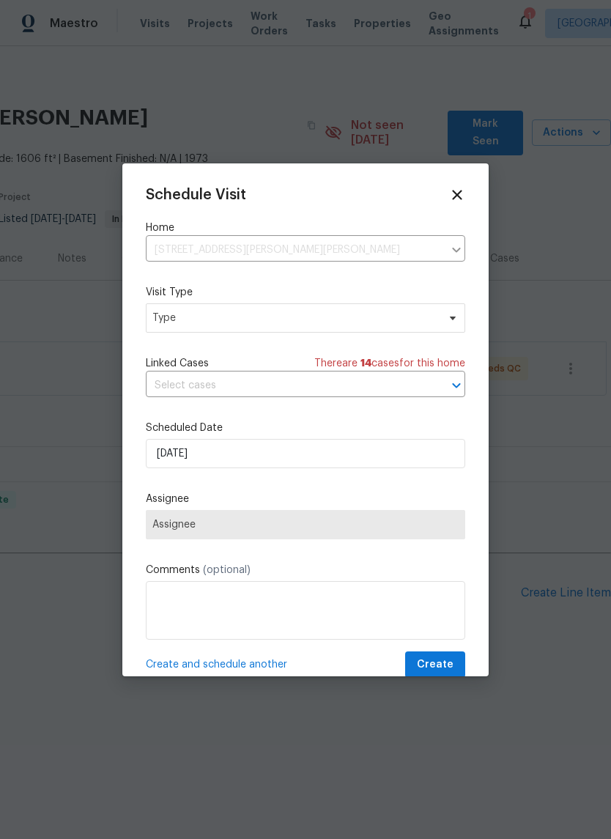
click at [565, 431] on div "Mark as unseen Schedule a visit Enroll home in OD Select Unenroll home Force to…" at bounding box center [305, 419] width 611 height 839
click at [464, 201] on icon at bounding box center [457, 195] width 16 height 16
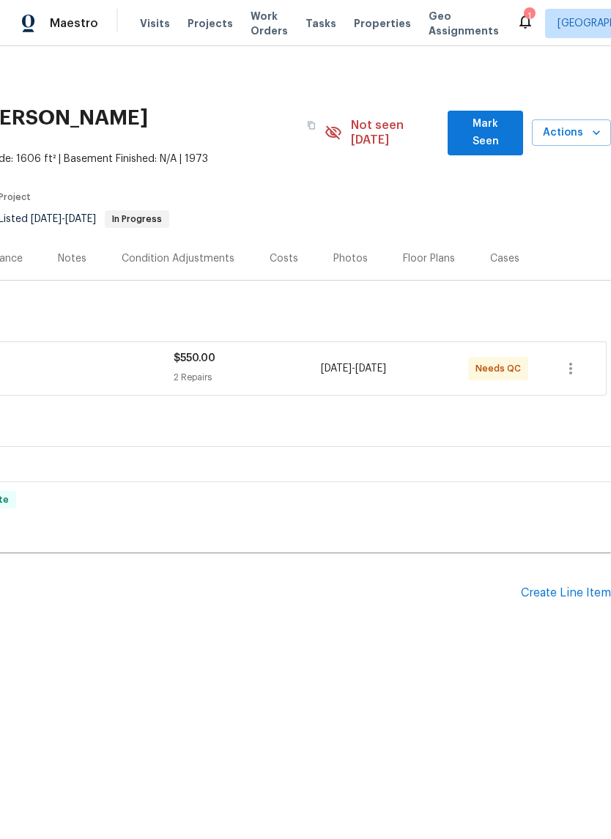
click at [442, 198] on section "[STREET_ADDRESS][PERSON_NAME][PERSON_NAME] 3 Beds | 2 Baths | Total: 1606 ft² |…" at bounding box center [197, 168] width 828 height 138
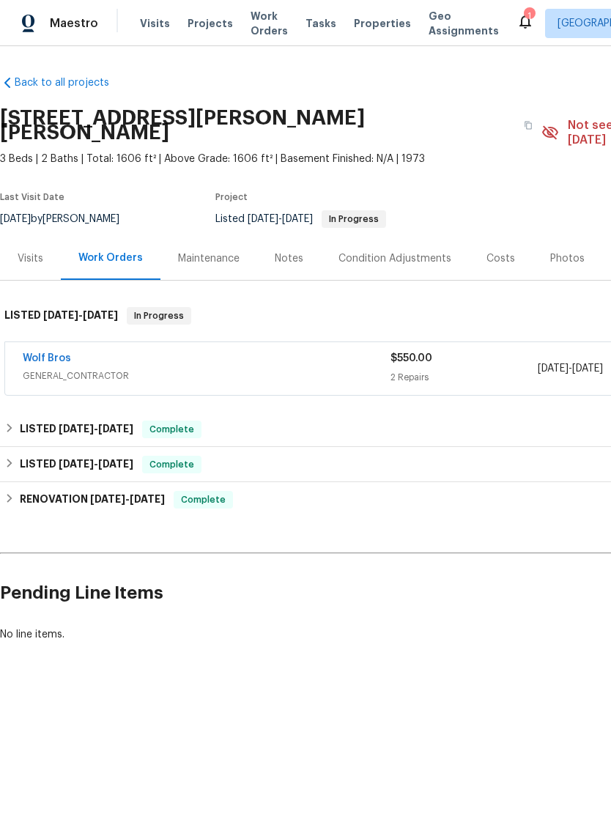
scroll to position [0, 0]
click at [17, 252] on div "Visits" at bounding box center [30, 258] width 61 height 43
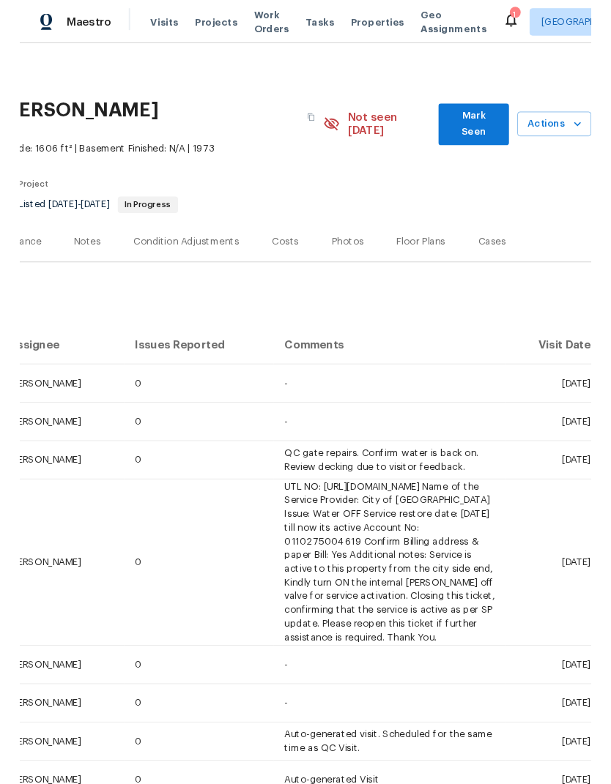
scroll to position [0, 217]
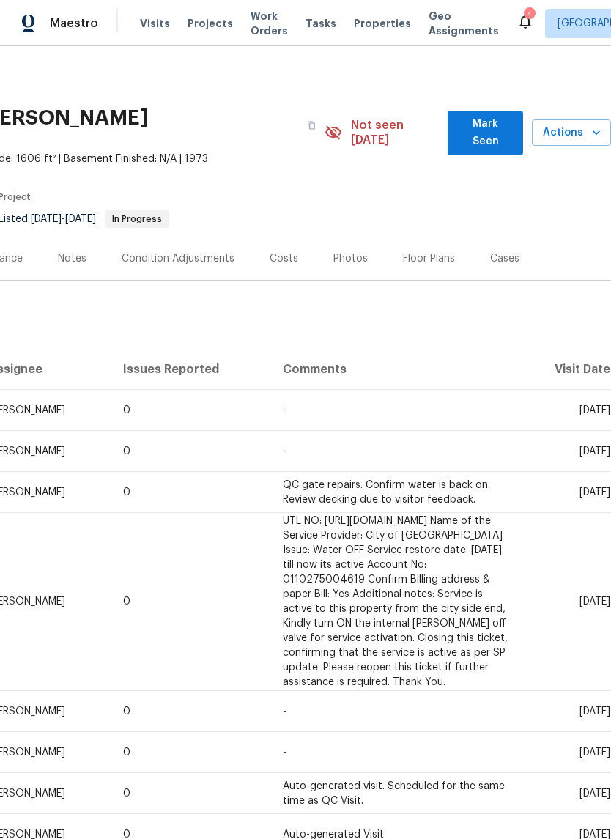
click at [589, 130] on icon "button" at bounding box center [596, 132] width 15 height 15
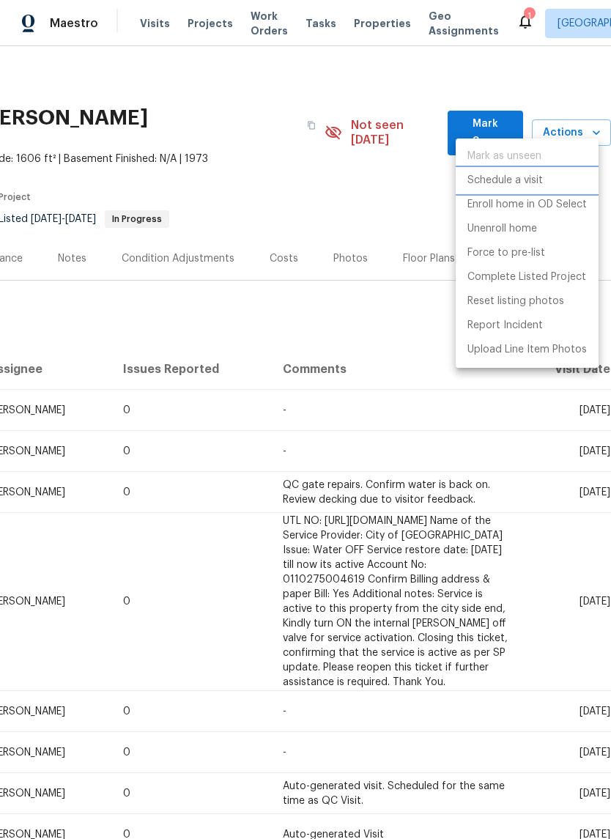
click at [566, 177] on li "Schedule a visit" at bounding box center [527, 180] width 143 height 24
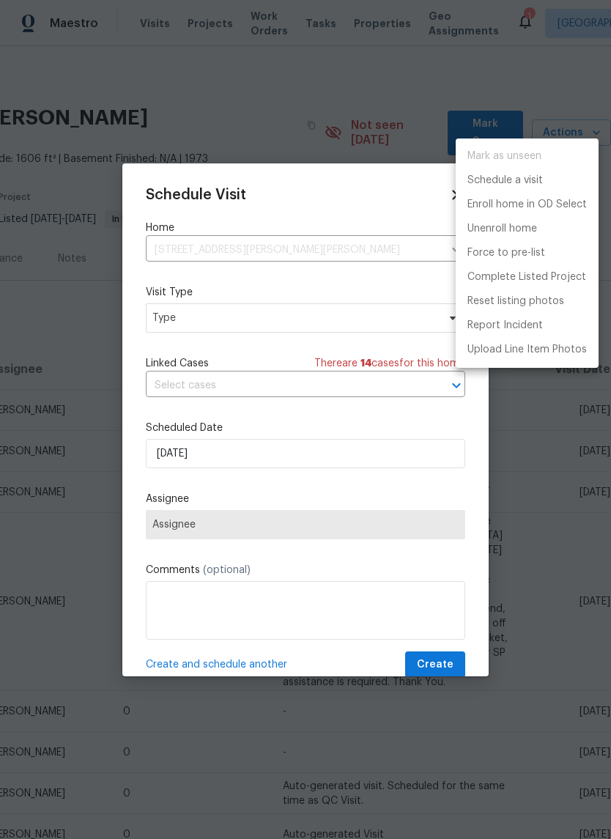
click at [169, 332] on div at bounding box center [305, 419] width 611 height 839
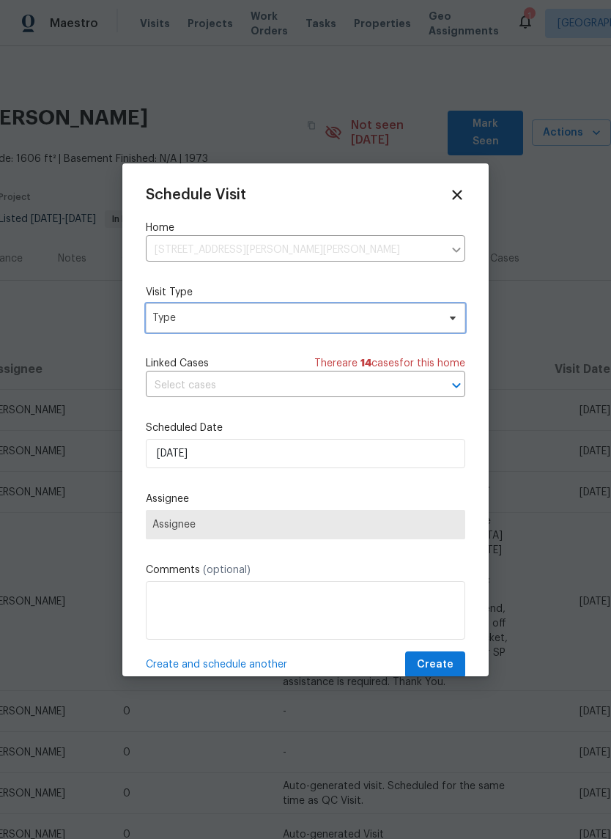
click at [171, 322] on span "Type" at bounding box center [294, 318] width 285 height 15
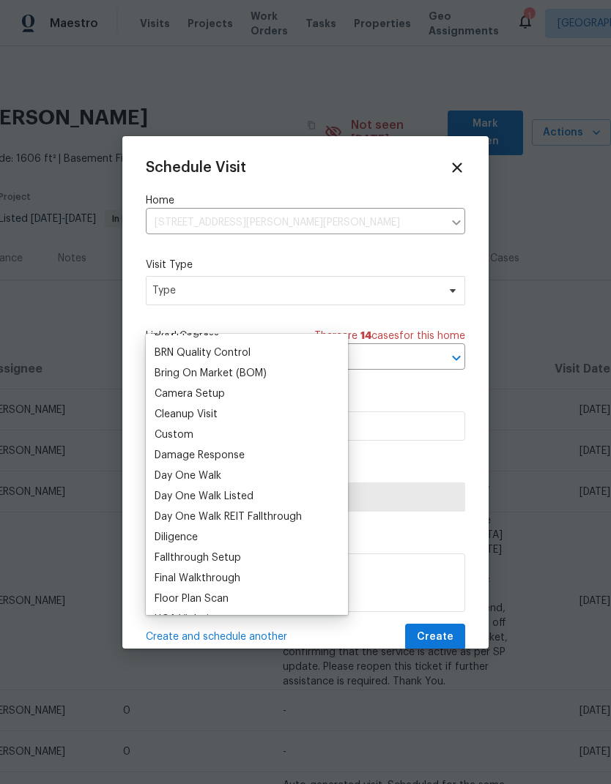
scroll to position [136, 0]
click at [163, 435] on div "Custom" at bounding box center [174, 436] width 39 height 15
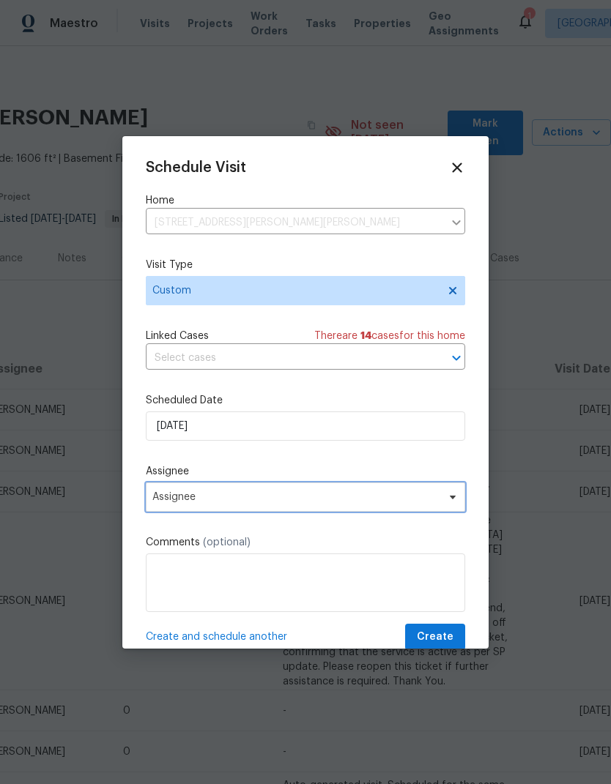
click at [167, 509] on span "Assignee" at bounding box center [305, 497] width 319 height 29
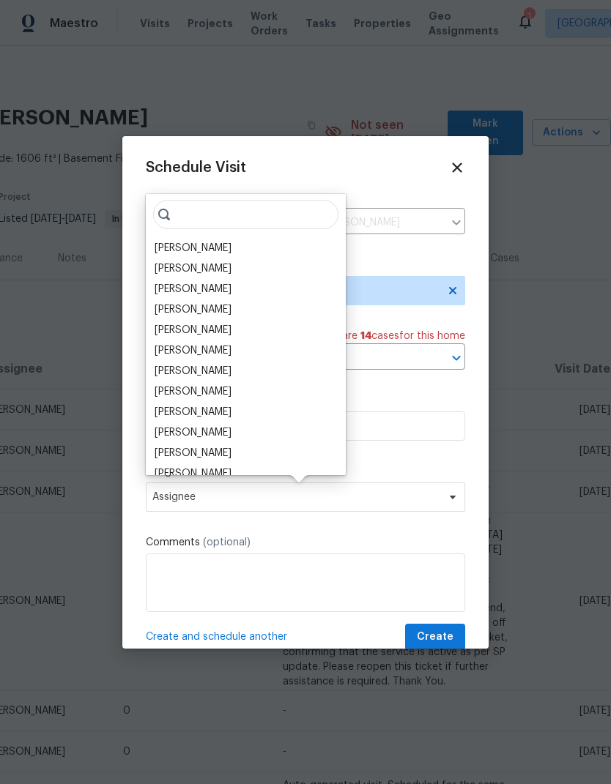
click at [165, 229] on input "search" at bounding box center [245, 214] width 185 height 29
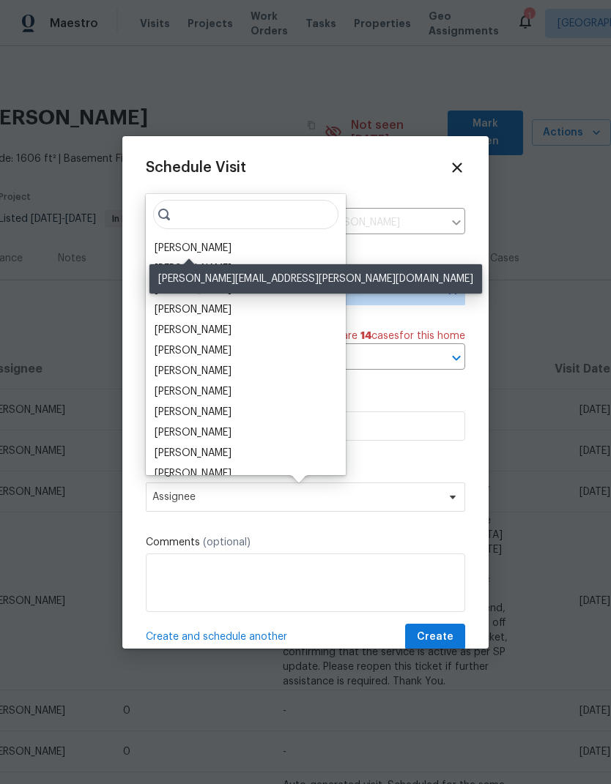
click at [157, 254] on div "[PERSON_NAME]" at bounding box center [193, 248] width 77 height 15
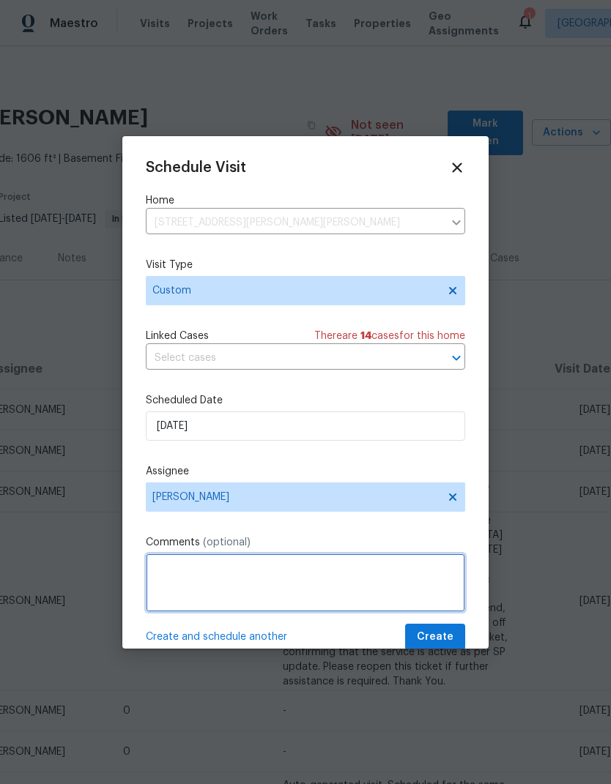
click at [452, 565] on textarea at bounding box center [305, 583] width 319 height 59
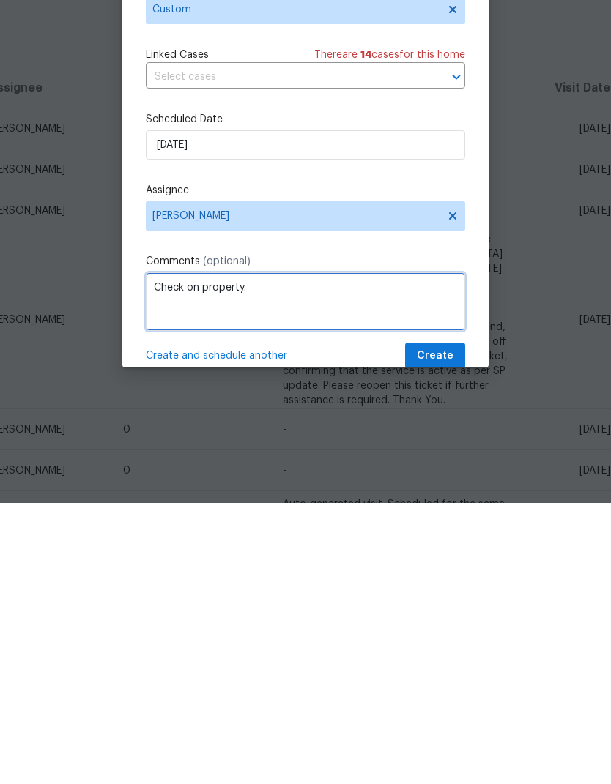
type textarea "Check on property."
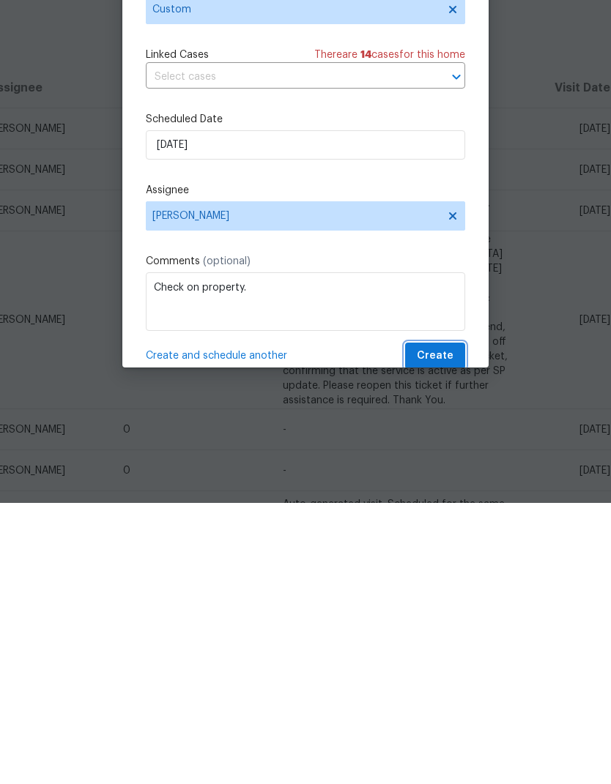
click at [439, 628] on span "Create" at bounding box center [435, 637] width 37 height 18
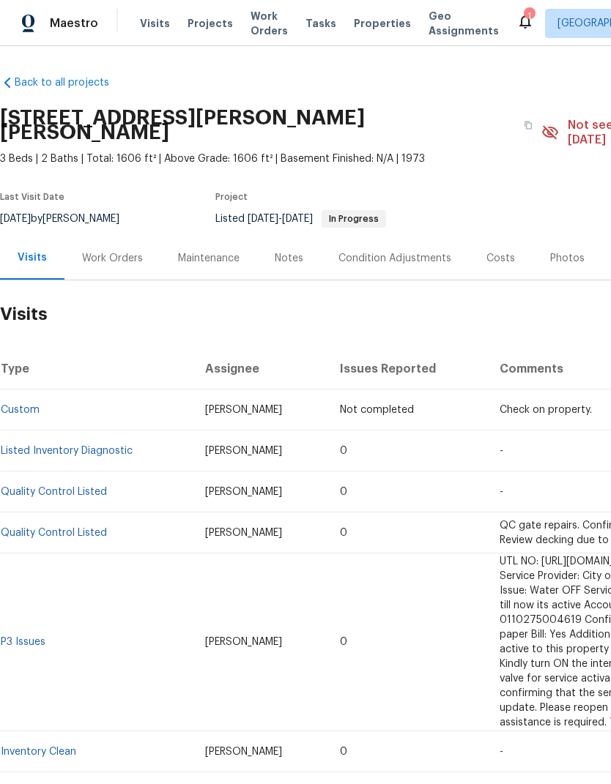
scroll to position [0, 0]
